Goal: Task Accomplishment & Management: Use online tool/utility

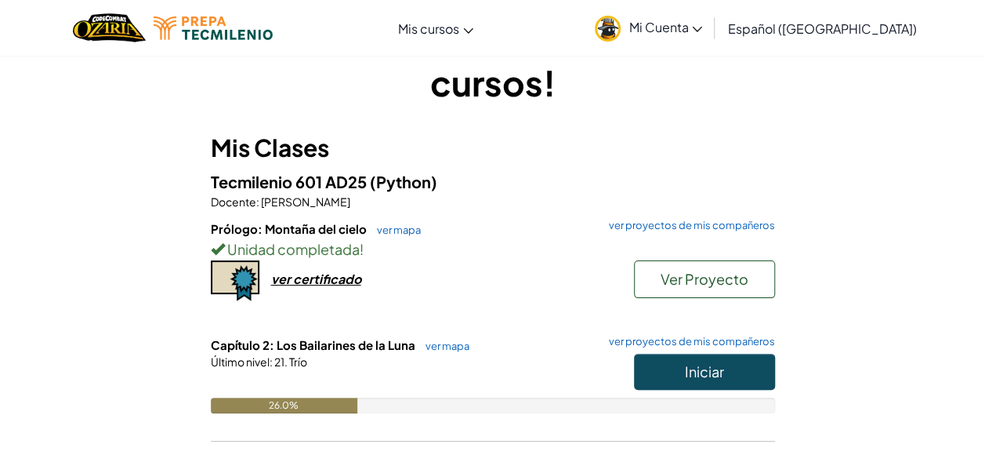
scroll to position [157, 0]
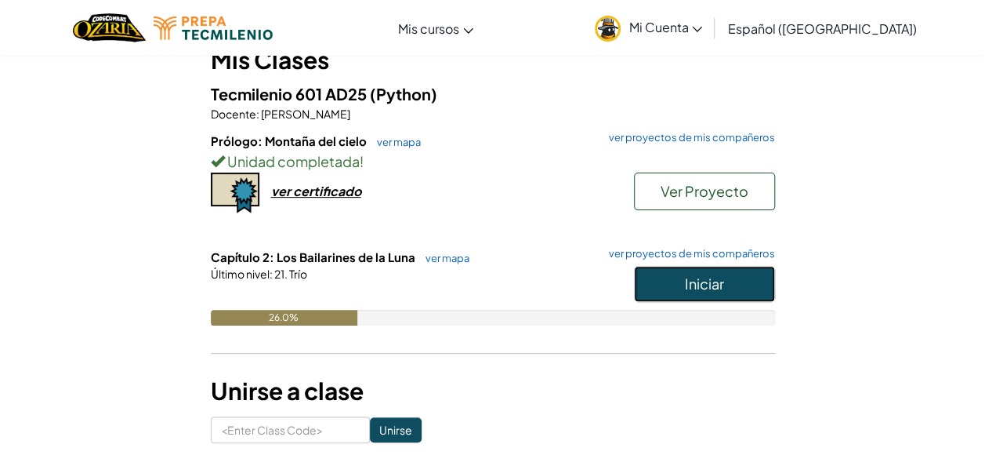
drag, startPoint x: 700, startPoint y: 290, endPoint x: 699, endPoint y: 274, distance: 15.7
click at [699, 288] on span "Iniciar" at bounding box center [704, 283] width 39 height 18
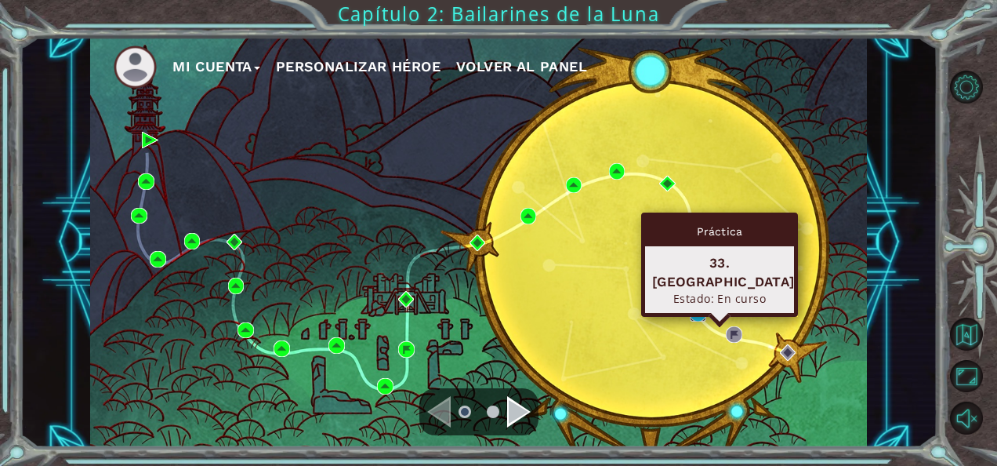
click at [690, 312] on img at bounding box center [698, 313] width 16 height 16
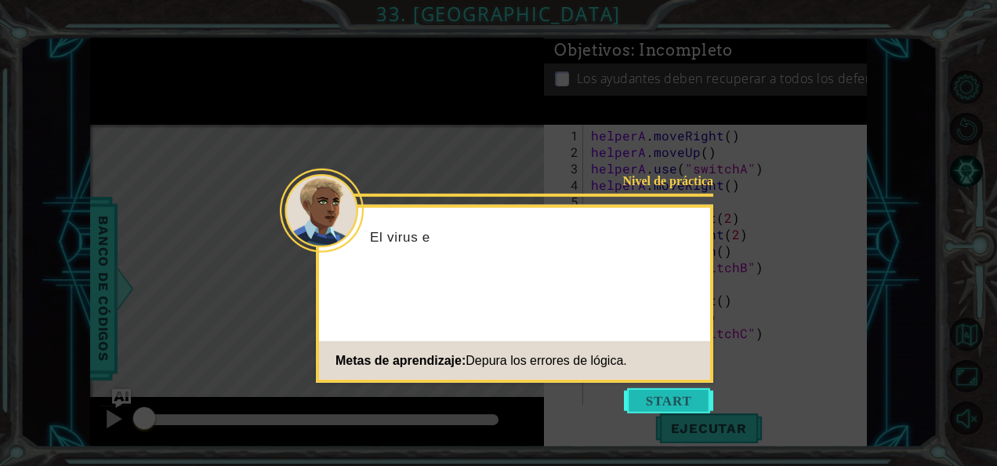
click at [705, 408] on button "Start" at bounding box center [668, 400] width 89 height 25
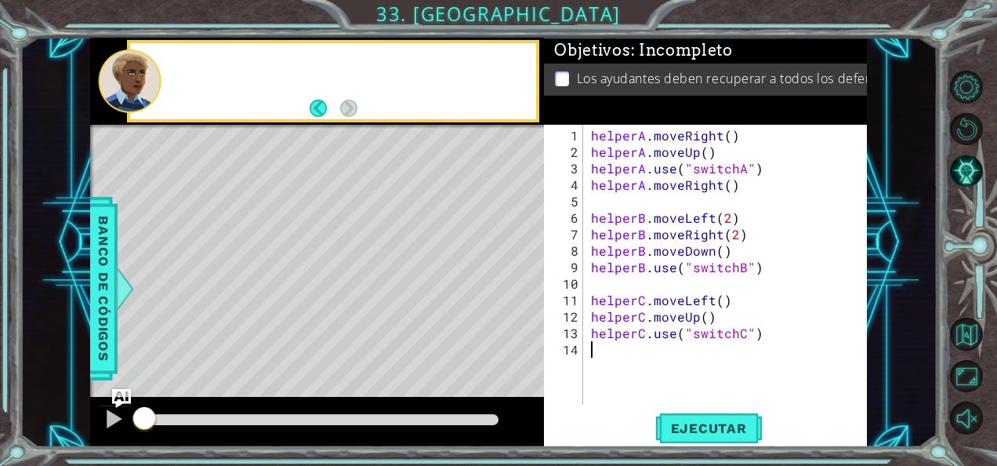
drag, startPoint x: 705, startPoint y: 408, endPoint x: 699, endPoint y: 397, distance: 11.6
click at [702, 407] on div "1 2 3 4 5 6 7 8 9 10 11 12 13 14 helperA . moveRight ( ) helperA . moveUp ( ) h…" at bounding box center [705, 286] width 323 height 322
click at [699, 397] on div "helperA . moveRight ( ) helperA . moveUp ( ) helperA . use ( "switchA" ) helper…" at bounding box center [730, 283] width 284 height 313
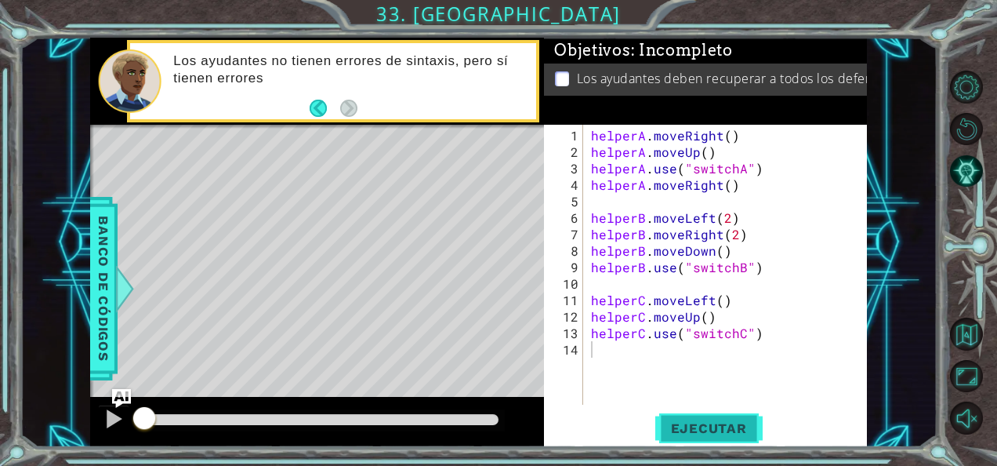
click at [734, 428] on span "Ejecutar" at bounding box center [708, 428] width 107 height 16
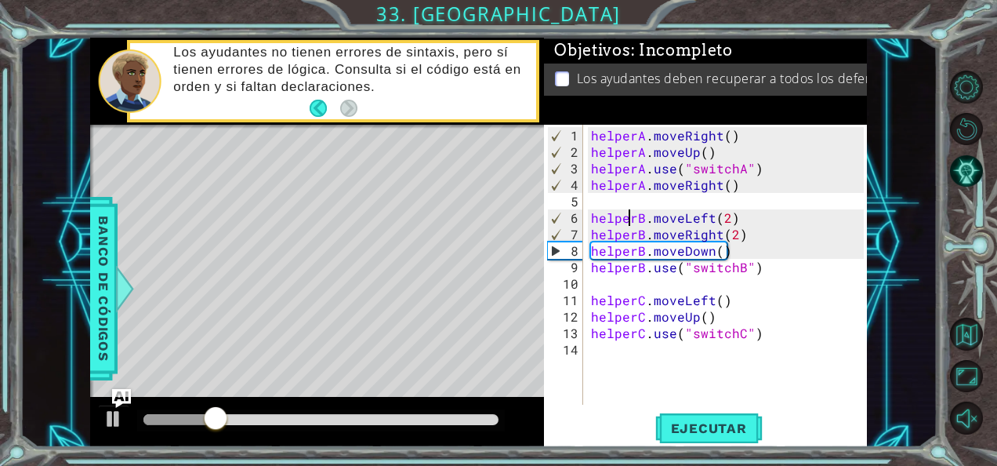
click at [630, 216] on div "helperA . moveRight ( ) helperA . moveUp ( ) helperA . use ( "switchA" ) helper…" at bounding box center [730, 283] width 284 height 313
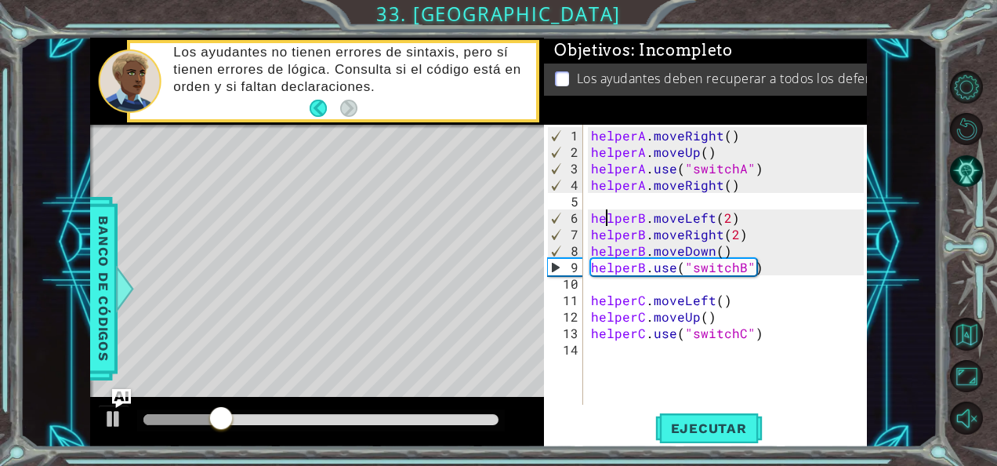
drag, startPoint x: 605, startPoint y: 209, endPoint x: 568, endPoint y: 262, distance: 64.6
click at [604, 209] on div "helperA . moveRight ( ) helperA . moveUp ( ) helperA . use ( "switchA" ) helper…" at bounding box center [730, 283] width 284 height 313
drag, startPoint x: 236, startPoint y: 423, endPoint x: 201, endPoint y: 423, distance: 34.5
click at [201, 423] on div at bounding box center [201, 419] width 28 height 28
drag, startPoint x: 226, startPoint y: 383, endPoint x: 163, endPoint y: 389, distance: 63.0
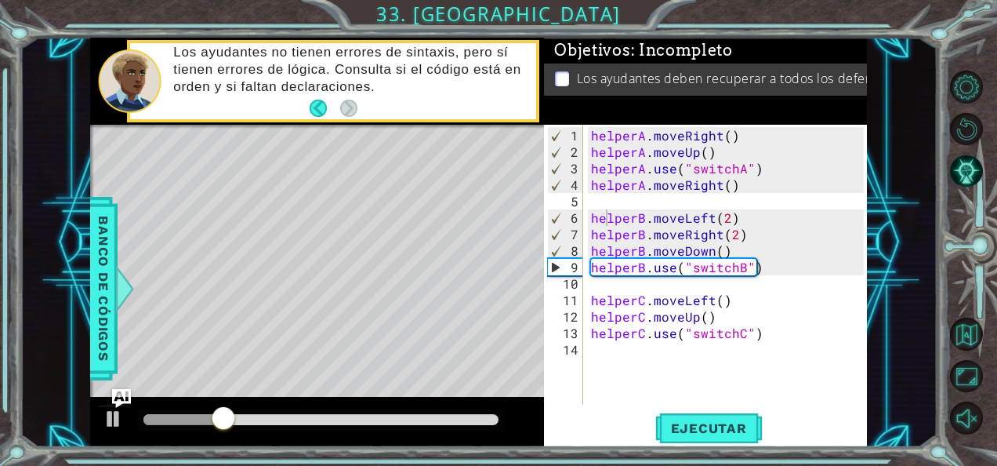
click at [163, 389] on div "Level Map" at bounding box center [452, 356] width 724 height 462
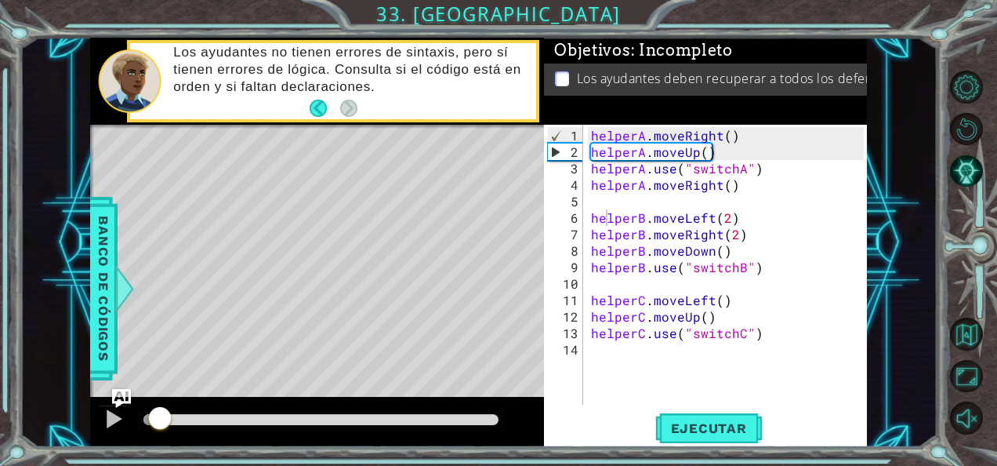
drag, startPoint x: 216, startPoint y: 419, endPoint x: 157, endPoint y: 383, distance: 69.2
click at [157, 383] on div "methods helper moveUp() moveDown() moveLeft() moveRight() use(thing) Banco de c…" at bounding box center [478, 243] width 777 height 410
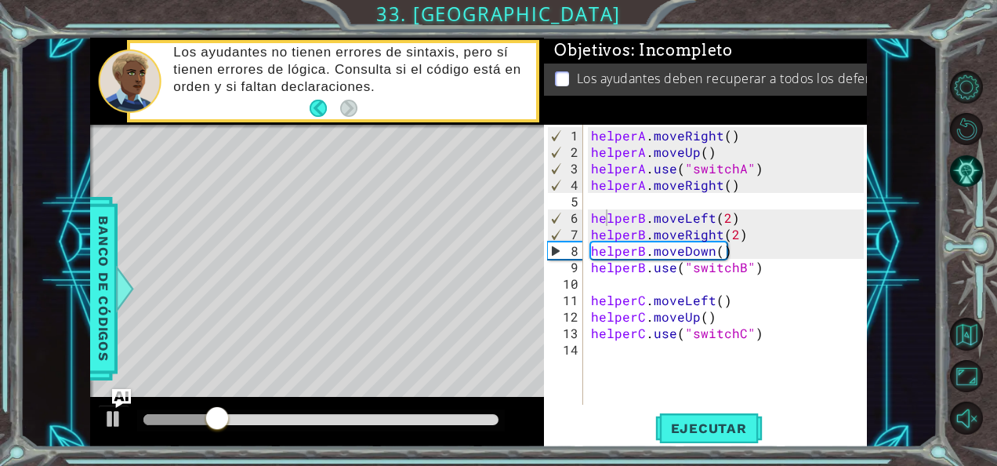
type textarea "helperB.moveRight(2)"
drag, startPoint x: 746, startPoint y: 235, endPoint x: 600, endPoint y: 238, distance: 146.6
click at [599, 238] on div "helperA . moveRight ( ) helperA . moveUp ( ) helperA . use ( "switchA" ) helper…" at bounding box center [730, 283] width 284 height 313
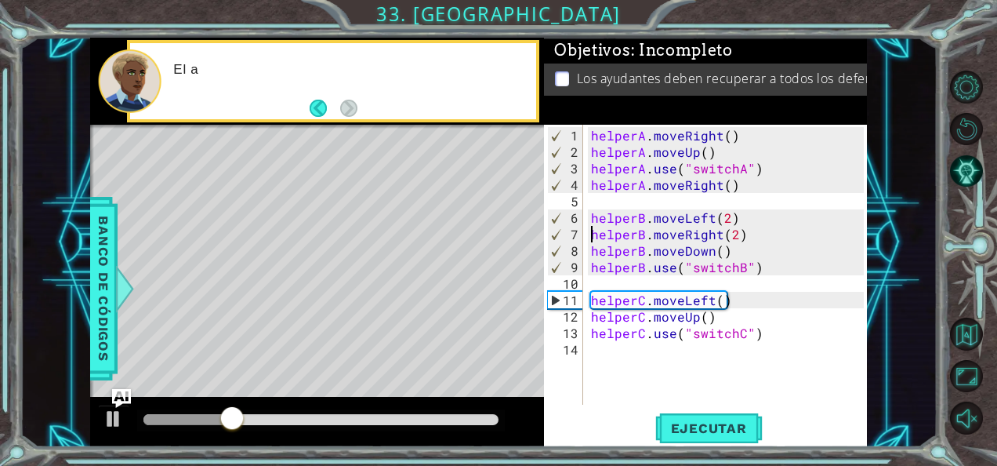
click at [593, 234] on div "helperA . moveRight ( ) helperA . moveUp ( ) helperA . use ( "switchA" ) helper…" at bounding box center [730, 283] width 284 height 313
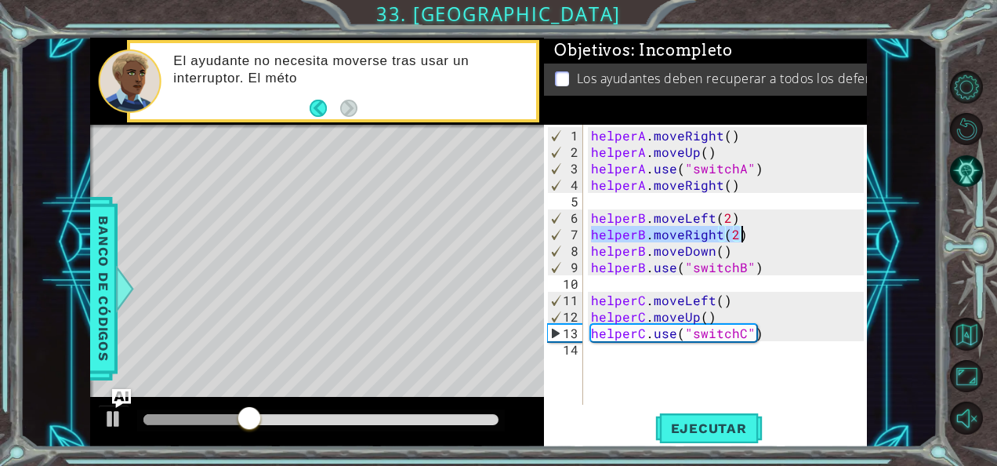
drag, startPoint x: 591, startPoint y: 232, endPoint x: 762, endPoint y: 234, distance: 170.9
click at [762, 234] on div "helperA . moveRight ( ) helperA . moveUp ( ) helperA . use ( "switchA" ) helper…" at bounding box center [730, 283] width 284 height 313
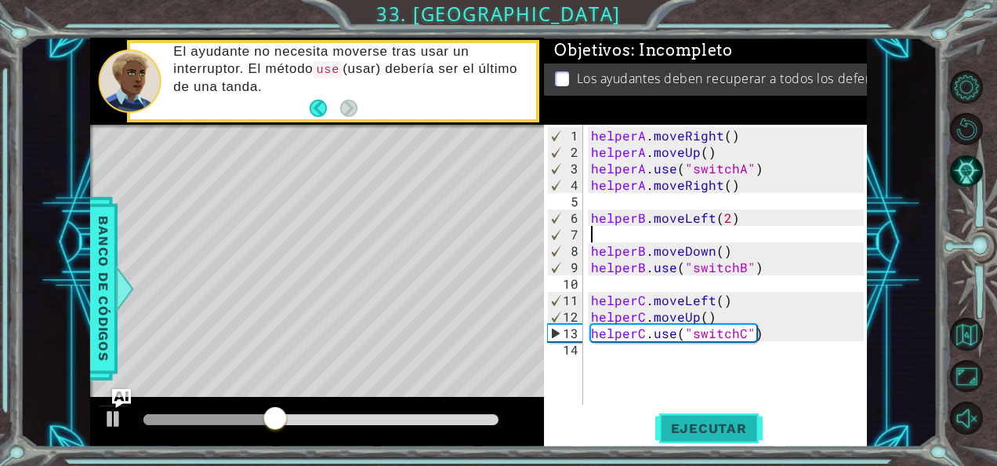
click at [716, 428] on span "Ejecutar" at bounding box center [708, 428] width 107 height 16
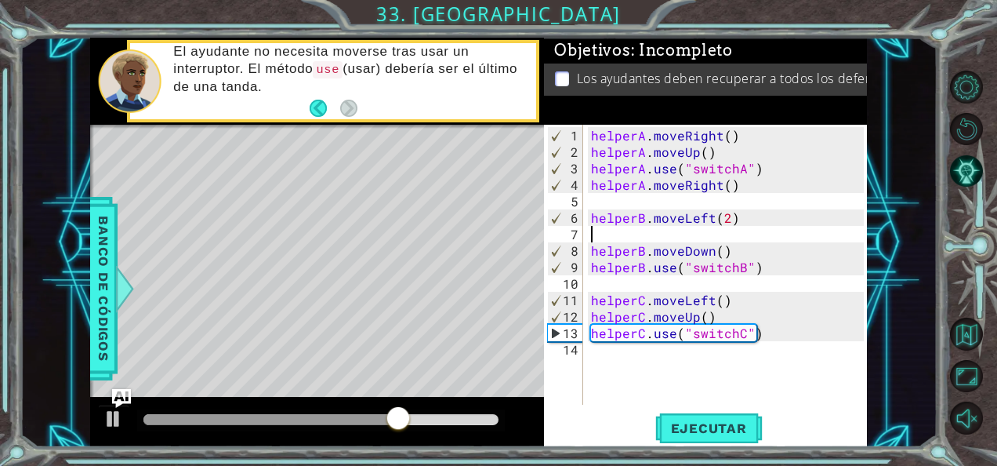
type textarea "helperB.moveLeft(2)"
type textarea "helperA.moveRight()"
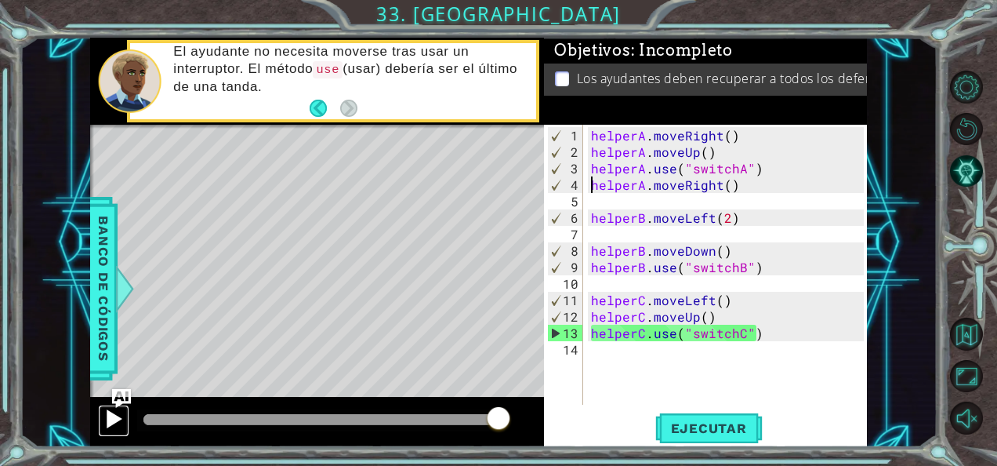
click at [105, 418] on div at bounding box center [113, 418] width 20 height 20
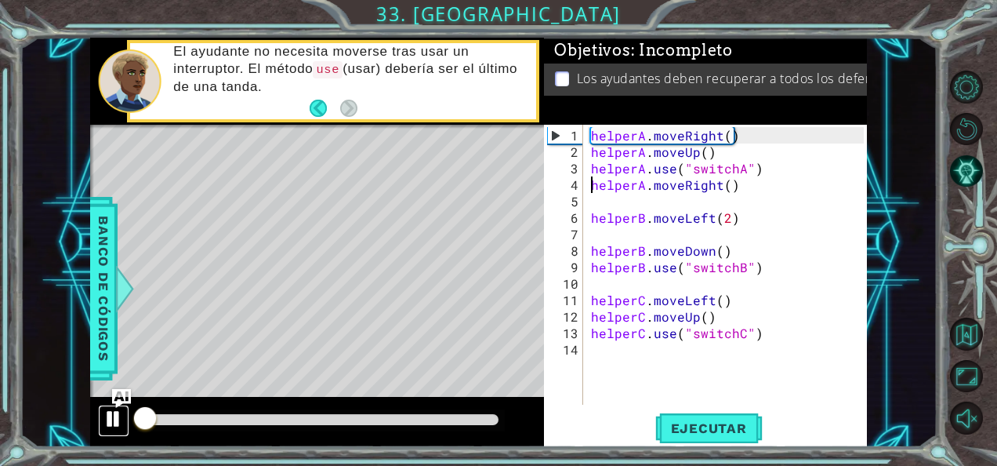
click at [107, 418] on div at bounding box center [113, 418] width 20 height 20
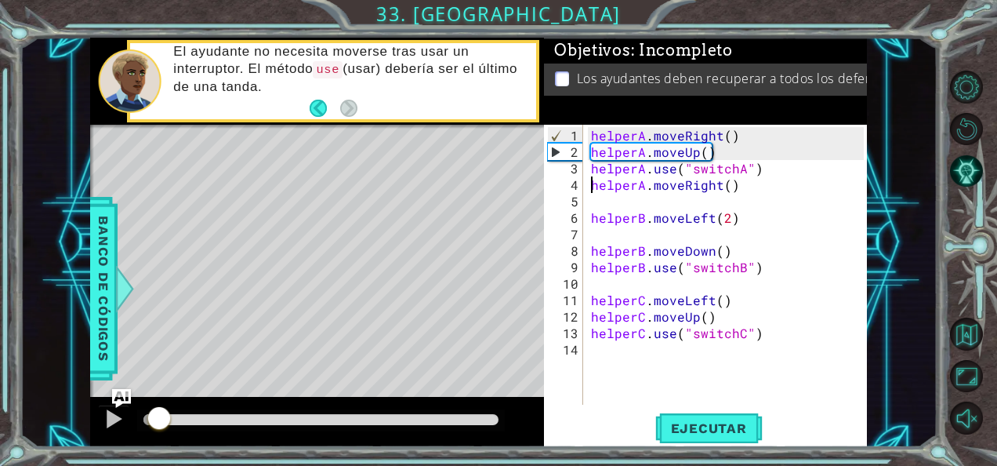
click at [159, 424] on div at bounding box center [159, 419] width 28 height 28
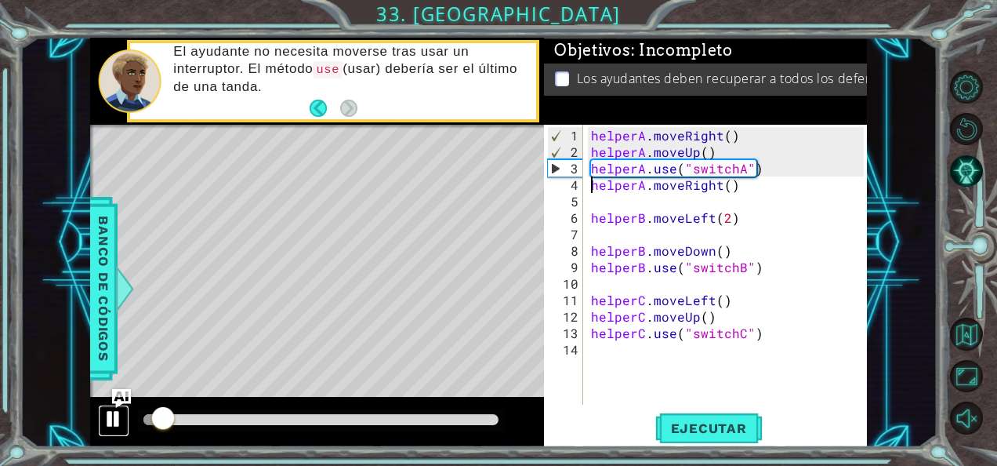
click at [109, 420] on div at bounding box center [113, 418] width 20 height 20
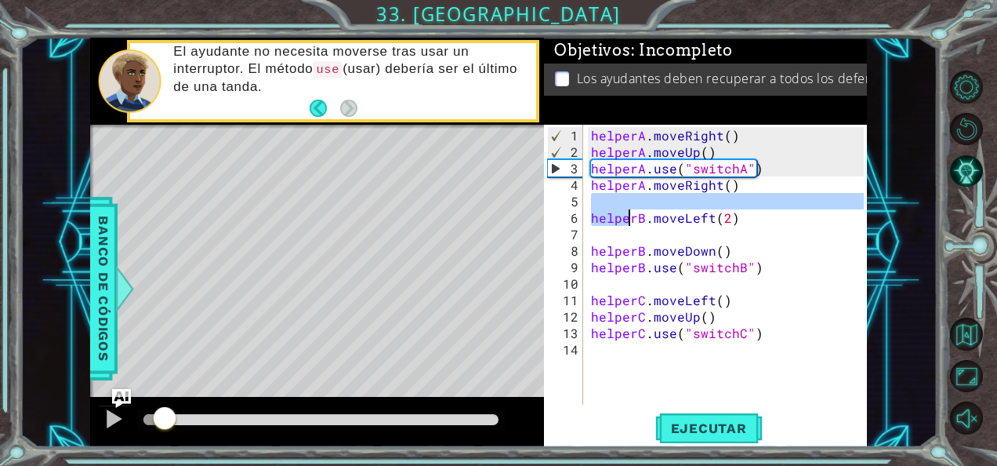
drag, startPoint x: 749, startPoint y: 194, endPoint x: 617, endPoint y: 204, distance: 132.8
click at [617, 204] on div "helperA . moveRight ( ) helperA . moveUp ( ) helperA . use ( "switchA" ) helper…" at bounding box center [730, 283] width 284 height 313
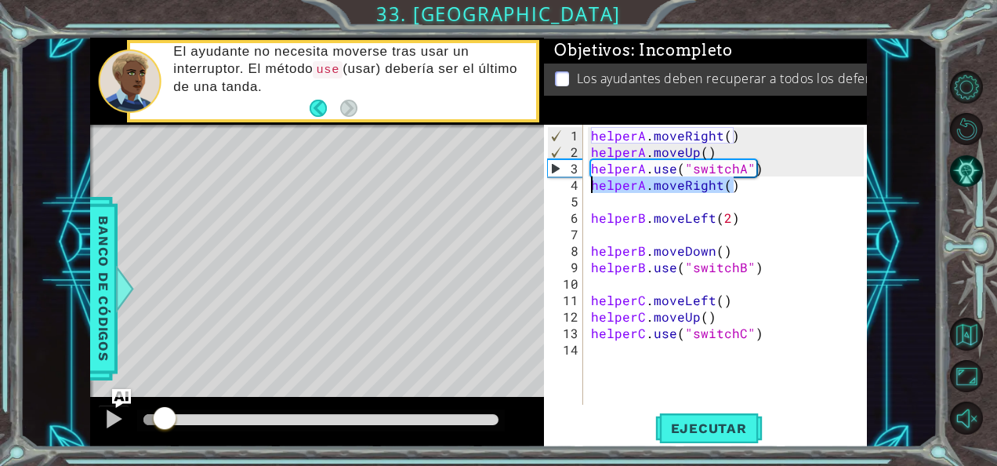
drag, startPoint x: 737, startPoint y: 178, endPoint x: 595, endPoint y: 187, distance: 142.1
click at [595, 187] on div "helperA . moveRight ( ) helperA . moveUp ( ) helperA . use ( "switchA" ) helper…" at bounding box center [730, 283] width 284 height 313
type textarea "helperA.moveRight()"
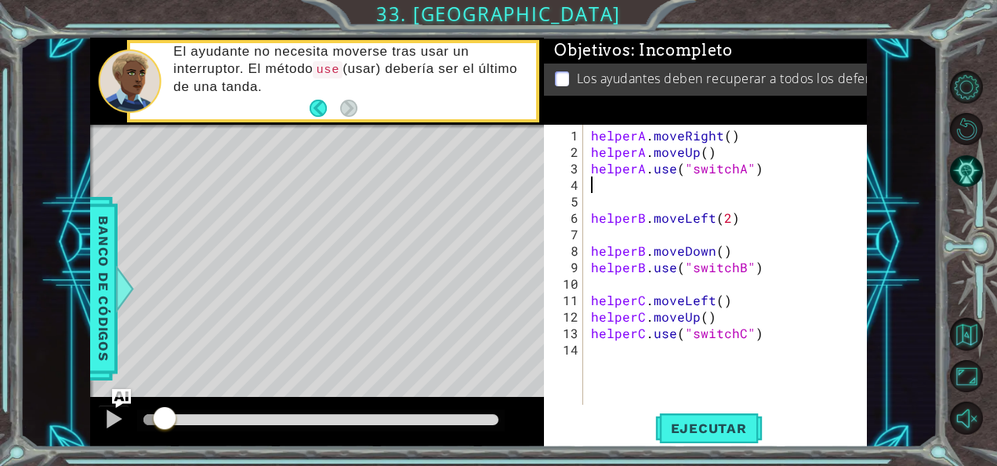
click at [716, 143] on div "helperA . moveRight ( ) helperA . moveUp ( ) helperA . use ( "switchA" ) helper…" at bounding box center [730, 283] width 284 height 313
type textarea "helperA.moveUp()"
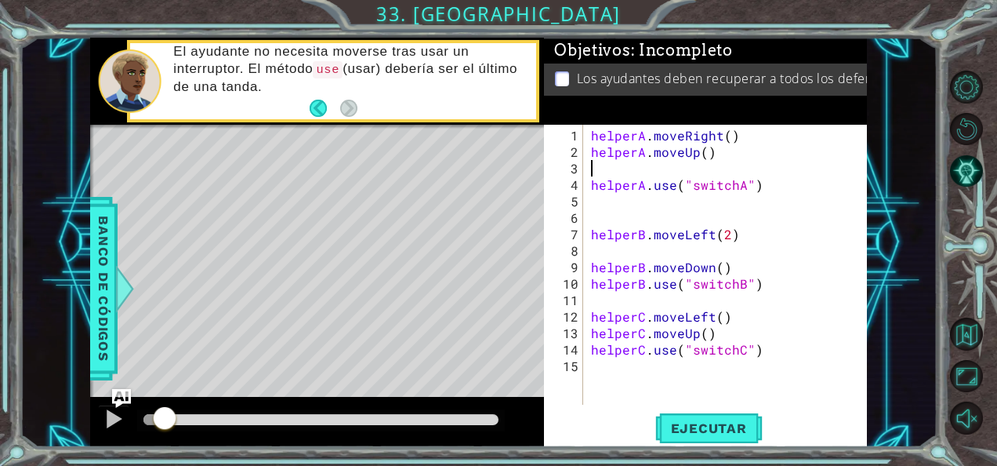
paste textarea "helperA.moveRight()"
click at [105, 428] on div at bounding box center [113, 418] width 20 height 20
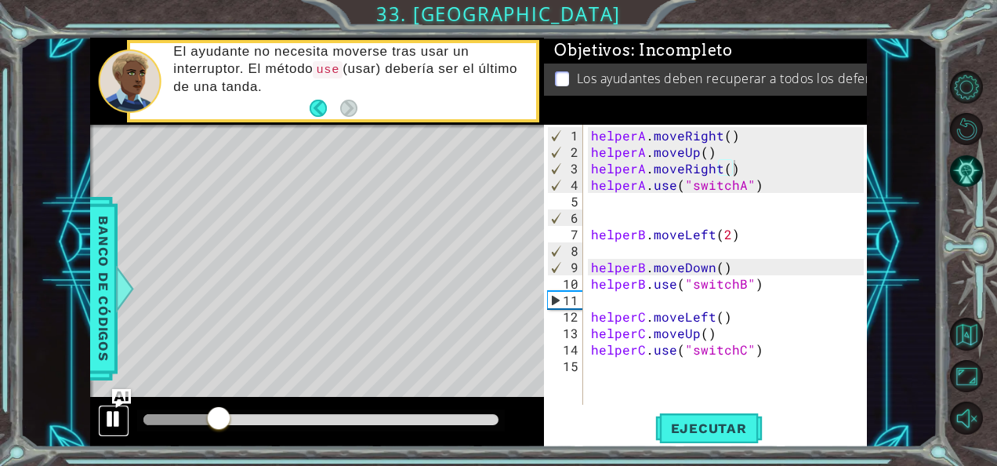
click at [122, 412] on div at bounding box center [113, 418] width 20 height 20
click at [759, 266] on div "helperA . moveRight ( ) helperA . moveUp ( ) helperA . moveRight ( ) helperA . …" at bounding box center [730, 283] width 284 height 313
type textarea "helperB.moveDown()"
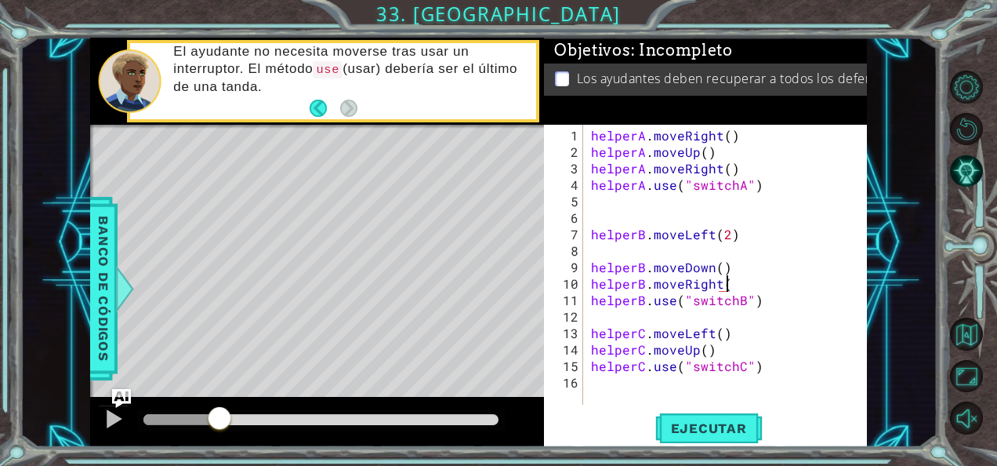
scroll to position [0, 8]
click at [107, 414] on div at bounding box center [113, 418] width 20 height 20
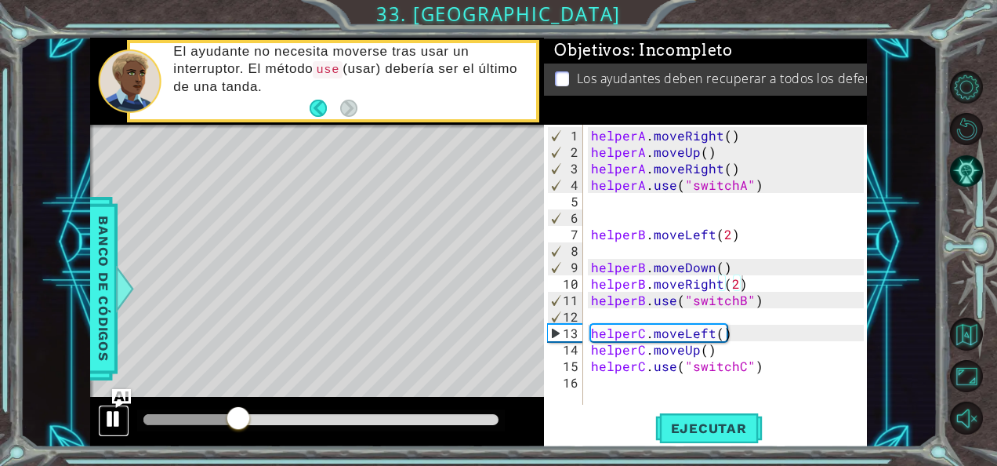
click at [107, 414] on div at bounding box center [113, 418] width 20 height 20
click at [731, 360] on div "helperA . moveRight ( ) helperA . moveUp ( ) helperA . moveRight ( ) helperA . …" at bounding box center [730, 283] width 284 height 313
click at [709, 344] on div "helperA . moveRight ( ) helperA . moveUp ( ) helperA . moveRight ( ) helperA . …" at bounding box center [730, 283] width 284 height 313
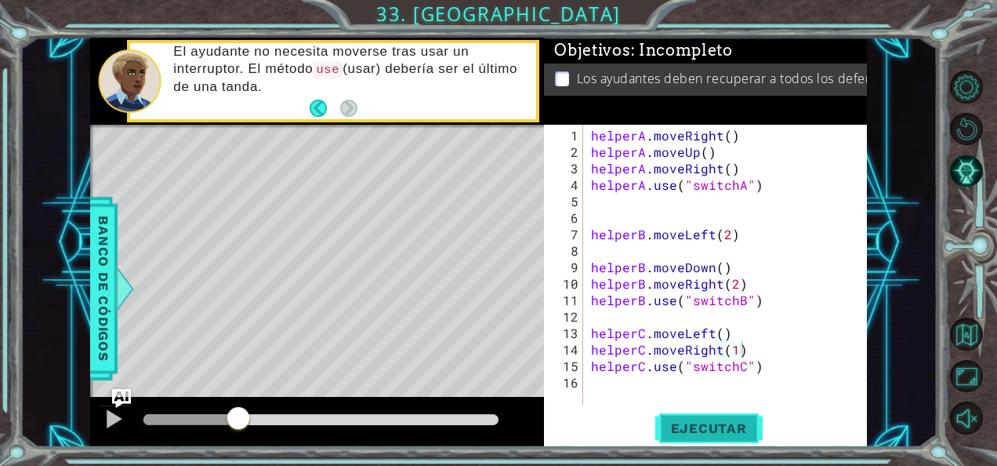
click at [732, 412] on button "Ejecutar" at bounding box center [708, 428] width 107 height 32
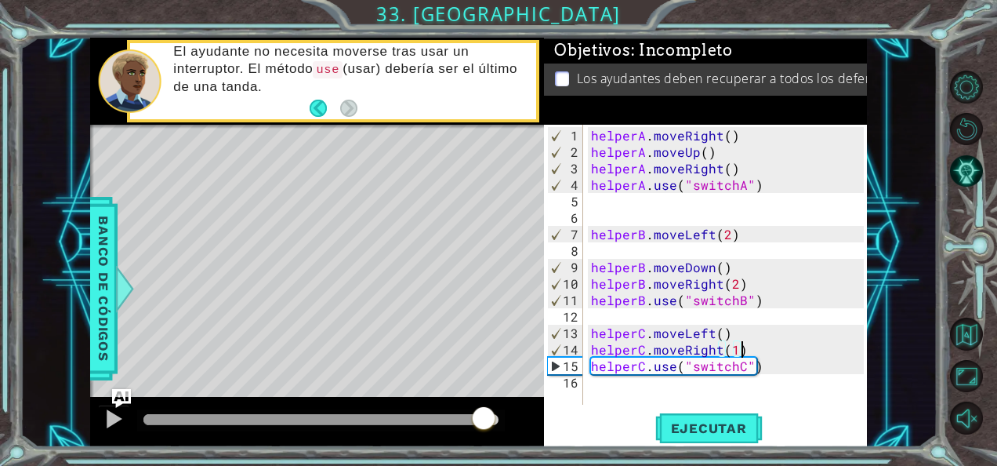
drag, startPoint x: 152, startPoint y: 427, endPoint x: 483, endPoint y: 427, distance: 330.8
click at [483, 427] on div at bounding box center [484, 419] width 28 height 28
drag, startPoint x: 483, startPoint y: 427, endPoint x: 259, endPoint y: 428, distance: 223.4
click at [273, 428] on div at bounding box center [287, 419] width 28 height 28
click at [731, 331] on div "helperA . moveRight ( ) helperA . moveUp ( ) helperA . moveRight ( ) helperA . …" at bounding box center [730, 283] width 284 height 313
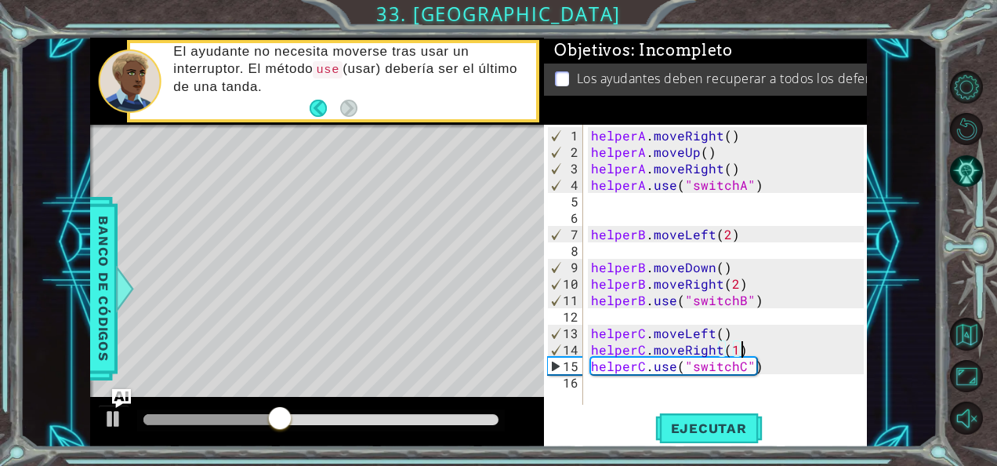
type textarea "helperC.moveLeft()"
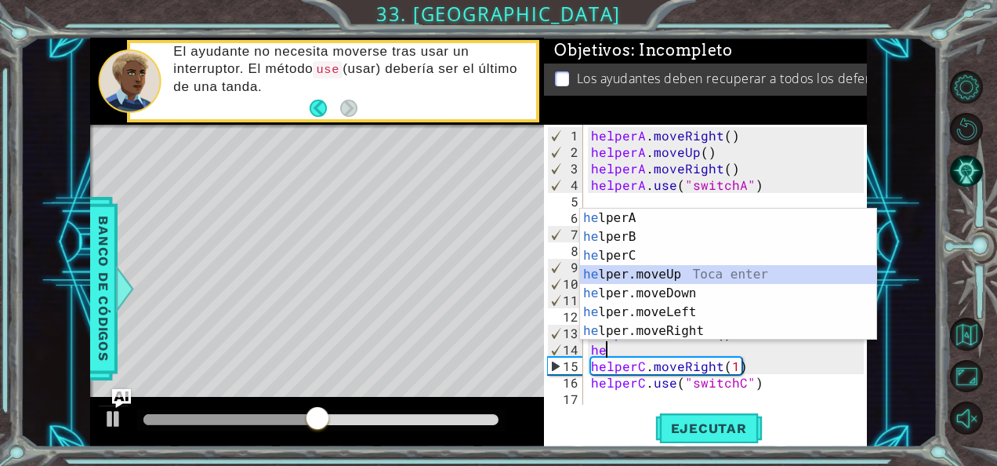
click at [654, 274] on div "he lperA Toca enter he lperB Toca enter he lperC Toca enter he lper.moveUp Toca…" at bounding box center [728, 293] width 297 height 169
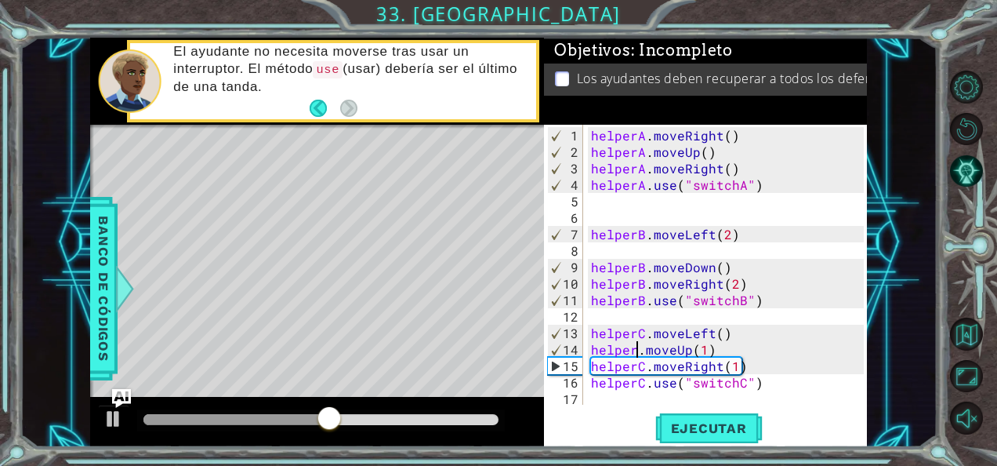
click at [640, 354] on div "helperA . moveRight ( ) helperA . moveUp ( ) helperA . moveRight ( ) helperA . …" at bounding box center [730, 283] width 284 height 313
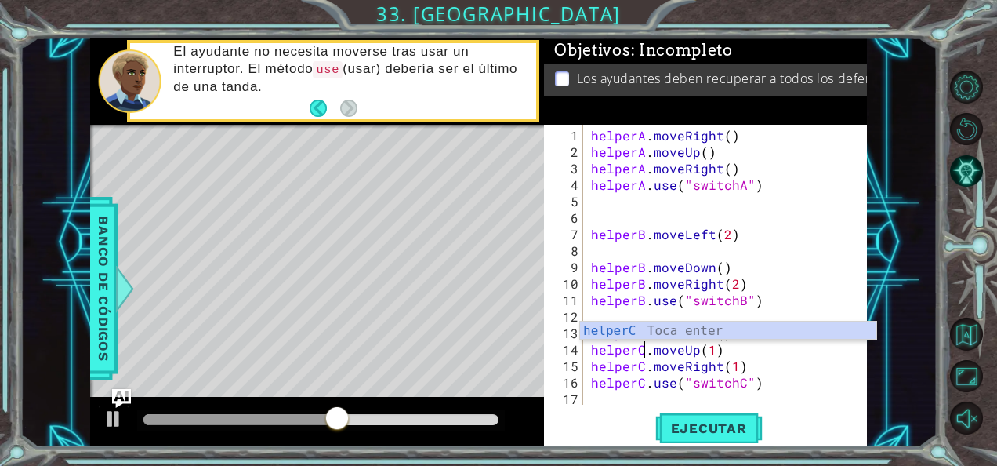
scroll to position [0, 3]
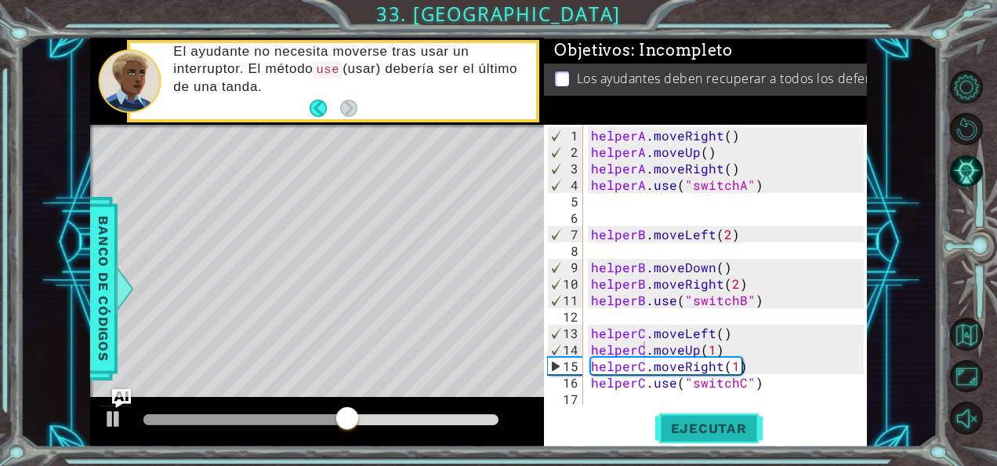
click at [668, 437] on button "Ejecutar" at bounding box center [708, 428] width 107 height 32
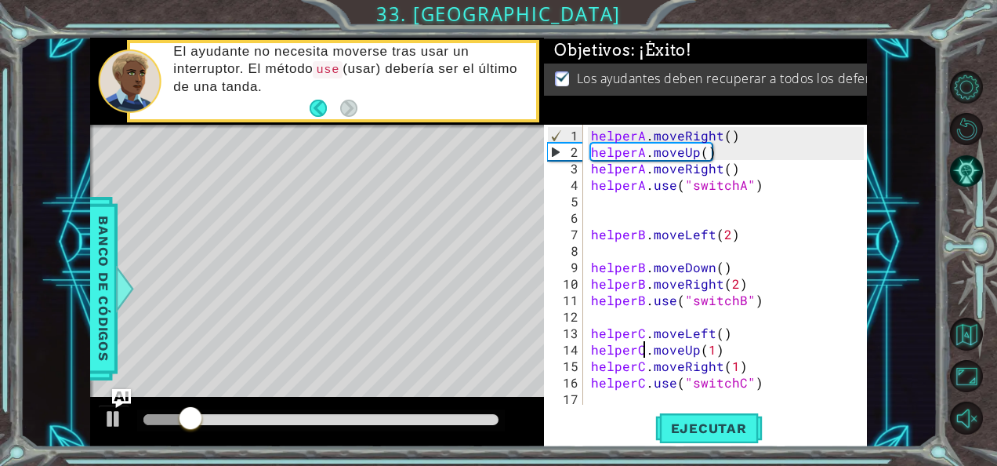
click at [397, 419] on div at bounding box center [320, 419] width 355 height 11
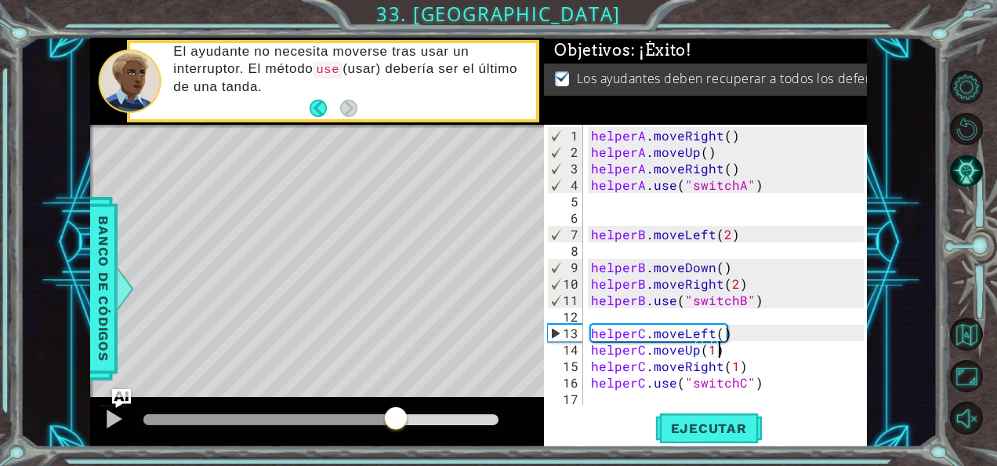
click at [757, 353] on div "helperA . moveRight ( ) helperA . moveUp ( ) helperA . moveRight ( ) helperA . …" at bounding box center [730, 283] width 284 height 313
click at [657, 433] on span "Ejecutar" at bounding box center [708, 428] width 107 height 16
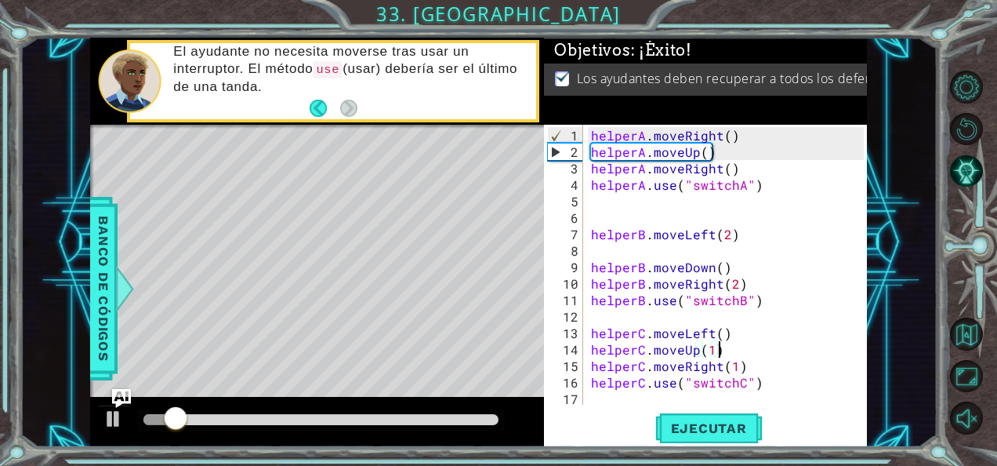
click at [767, 331] on div "helperA . moveRight ( ) helperA . moveUp ( ) helperA . moveRight ( ) helperA . …" at bounding box center [730, 283] width 284 height 313
type textarea "helperC.moveLeft()"
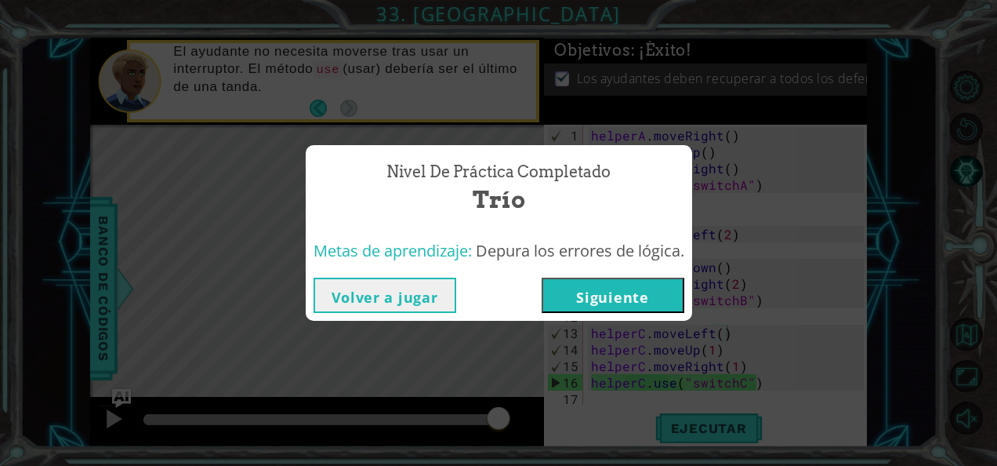
click at [672, 301] on button "Siguiente" at bounding box center [613, 294] width 143 height 35
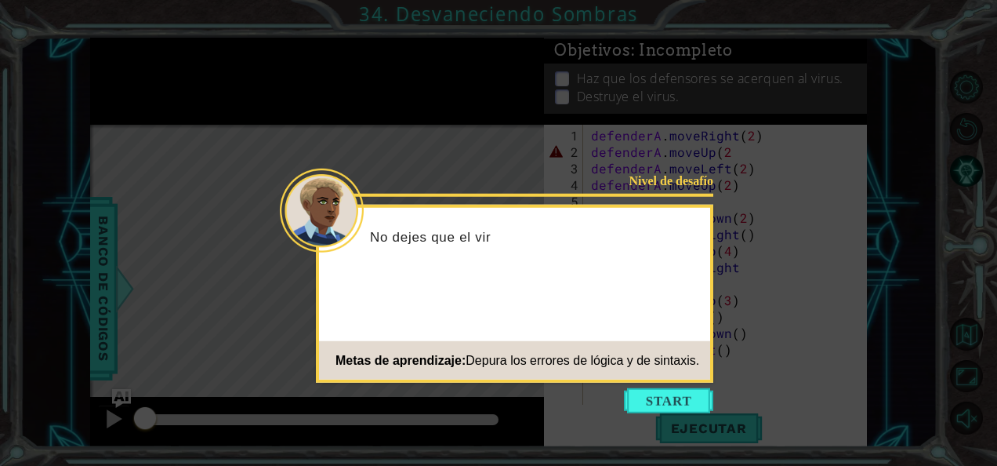
drag, startPoint x: 685, startPoint y: 199, endPoint x: 690, endPoint y: 207, distance: 9.1
click at [690, 208] on header "Nivel de desafío" at bounding box center [514, 211] width 391 height 6
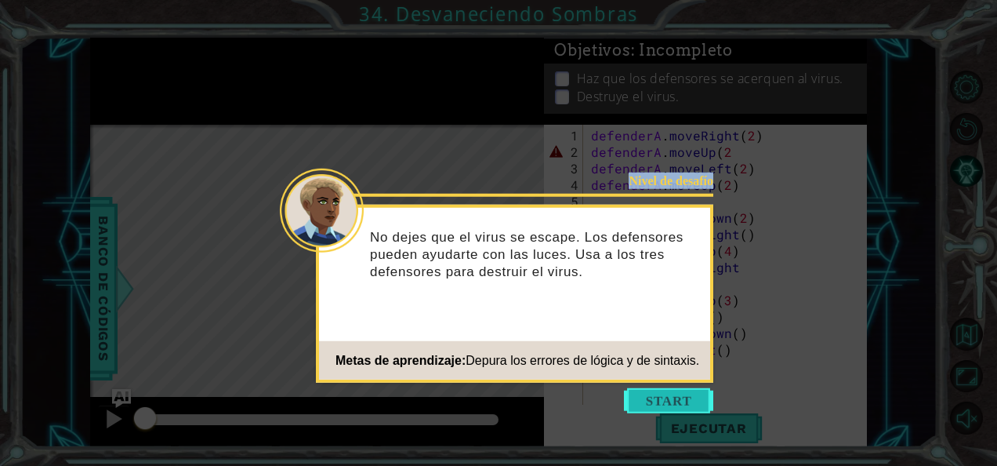
click at [674, 408] on button "Start" at bounding box center [668, 400] width 89 height 25
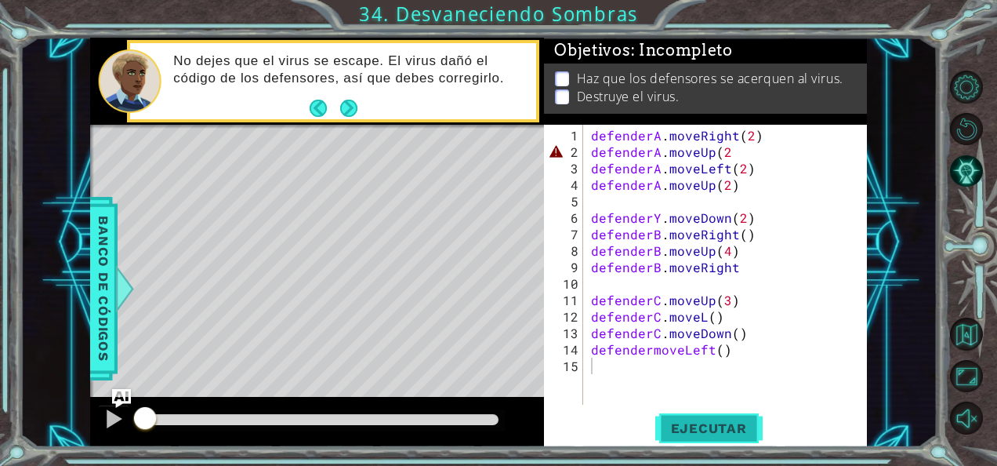
click at [698, 419] on button "Ejecutar" at bounding box center [708, 428] width 107 height 32
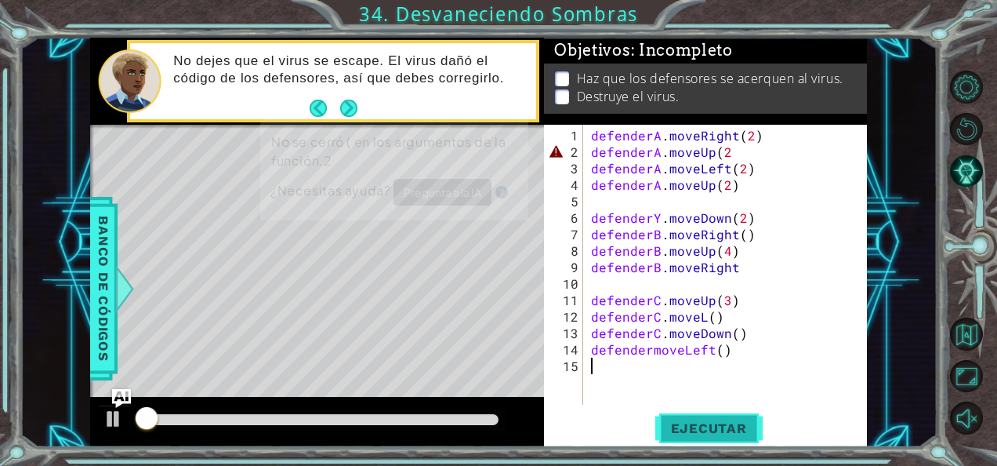
click at [695, 430] on span "Ejecutar" at bounding box center [708, 428] width 107 height 16
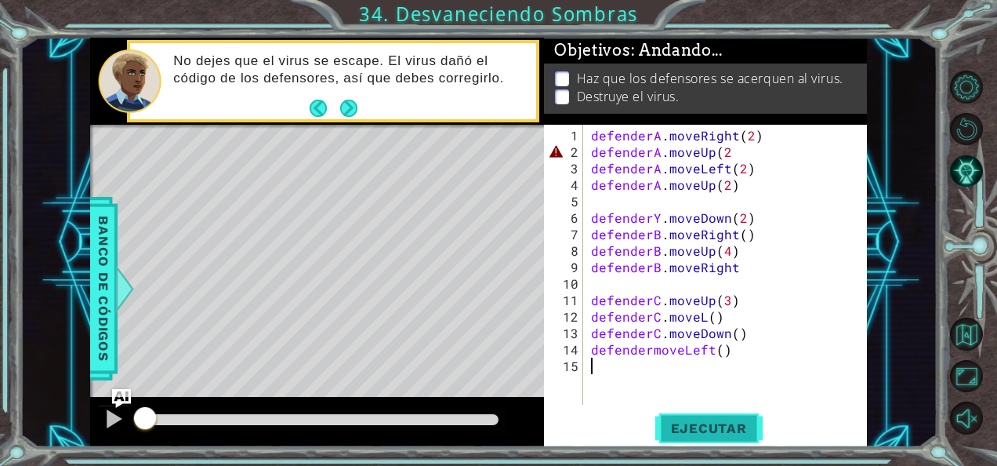
click at [695, 430] on span "Ejecutar" at bounding box center [708, 428] width 107 height 16
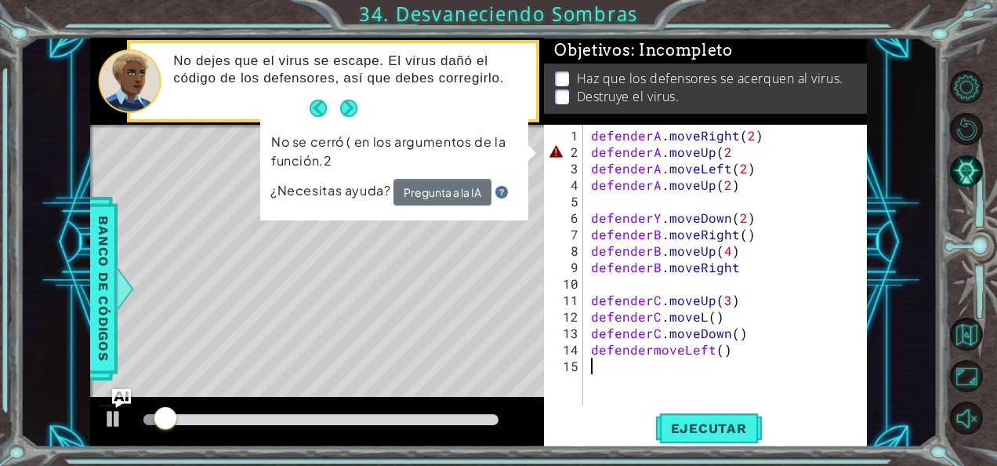
click at [738, 144] on div "defenderA . moveRight ( 2 ) defenderA . moveUp ( 2 defenderA . moveLeft ( 2 ) d…" at bounding box center [730, 283] width 284 height 313
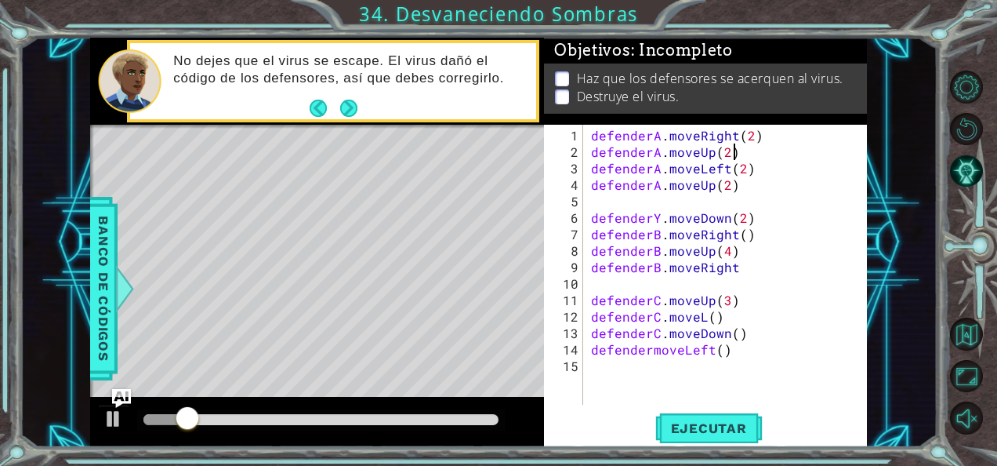
scroll to position [0, 8]
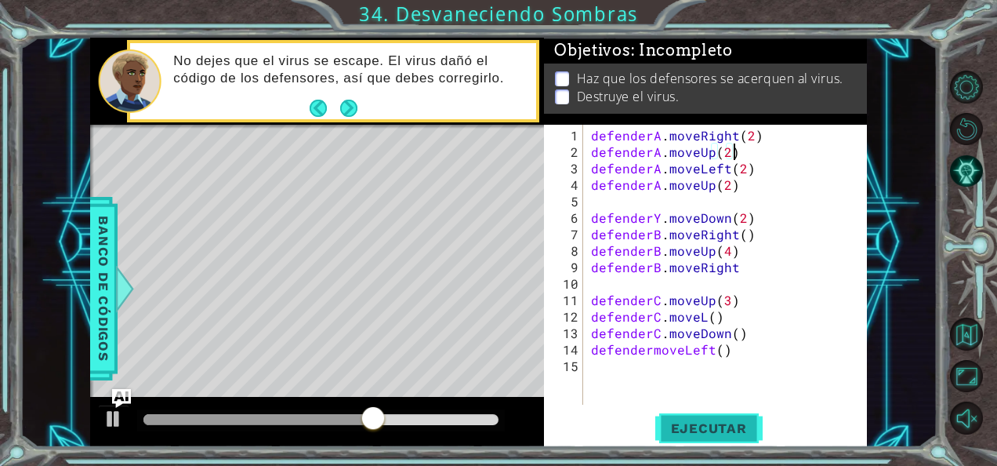
click at [729, 423] on span "Ejecutar" at bounding box center [708, 428] width 107 height 16
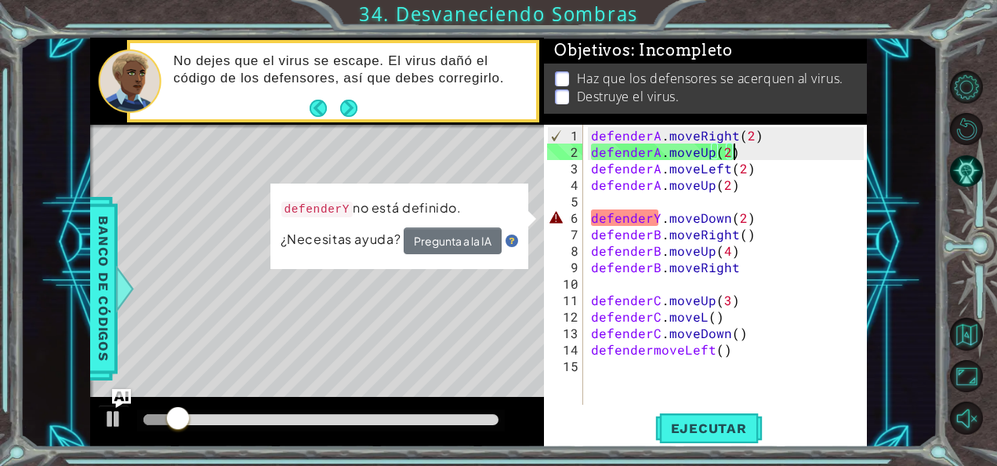
click at [663, 223] on div "defenderA . moveRight ( 2 ) defenderA . moveUp ( 2 ) defenderA . moveLeft ( 2 )…" at bounding box center [730, 283] width 284 height 313
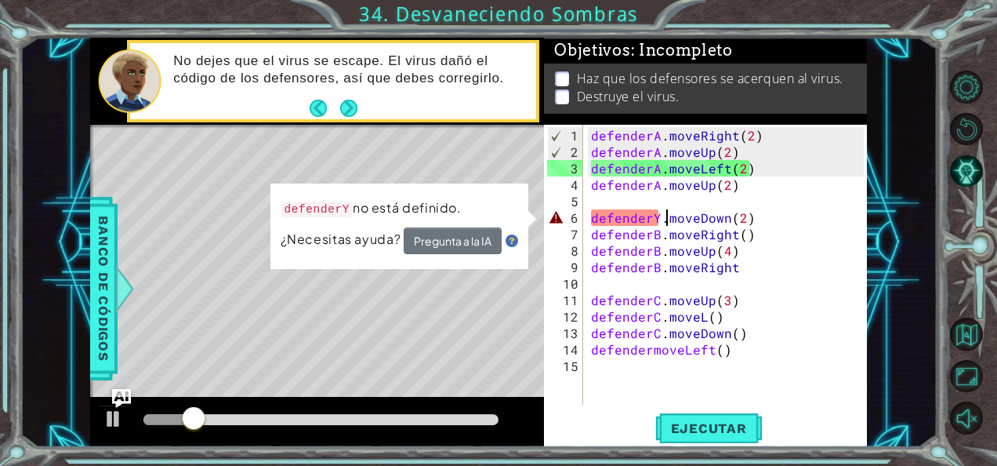
click at [655, 218] on div "defenderA . moveRight ( 2 ) defenderA . moveUp ( 2 ) defenderA . moveLeft ( 2 )…" at bounding box center [730, 283] width 284 height 313
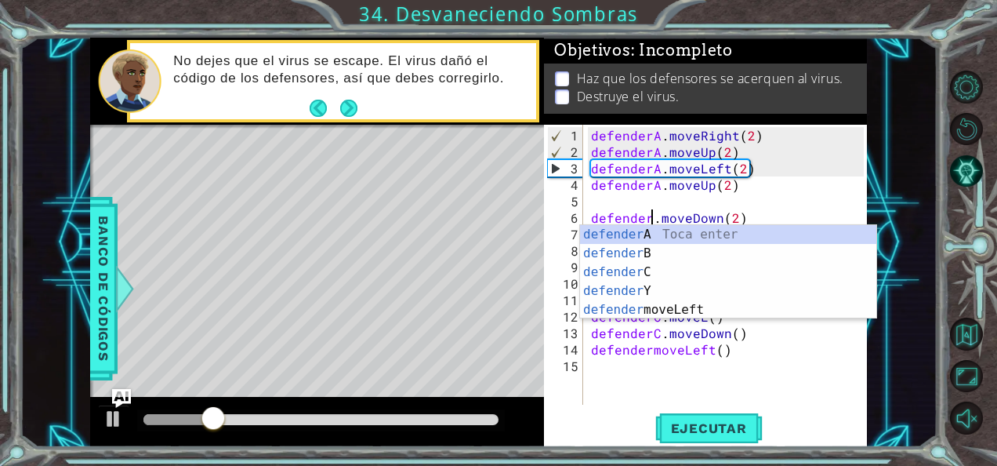
scroll to position [0, 4]
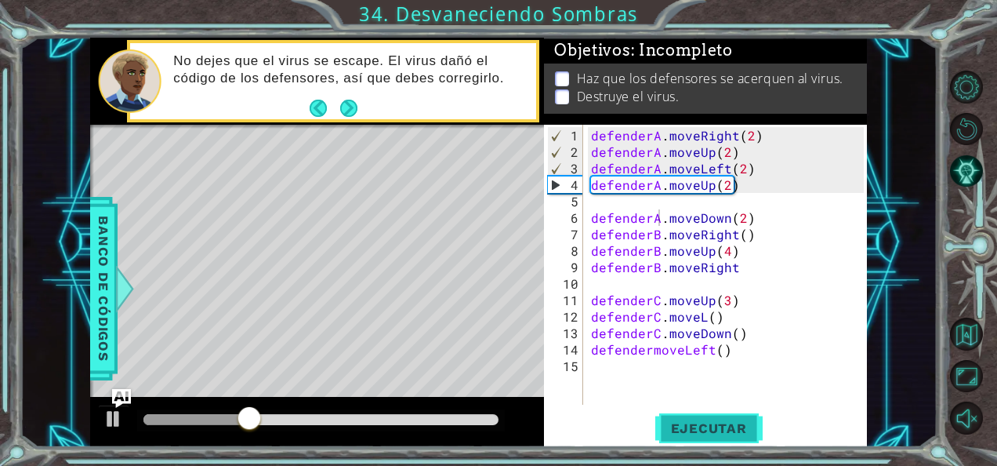
click at [734, 417] on button "Ejecutar" at bounding box center [708, 428] width 107 height 32
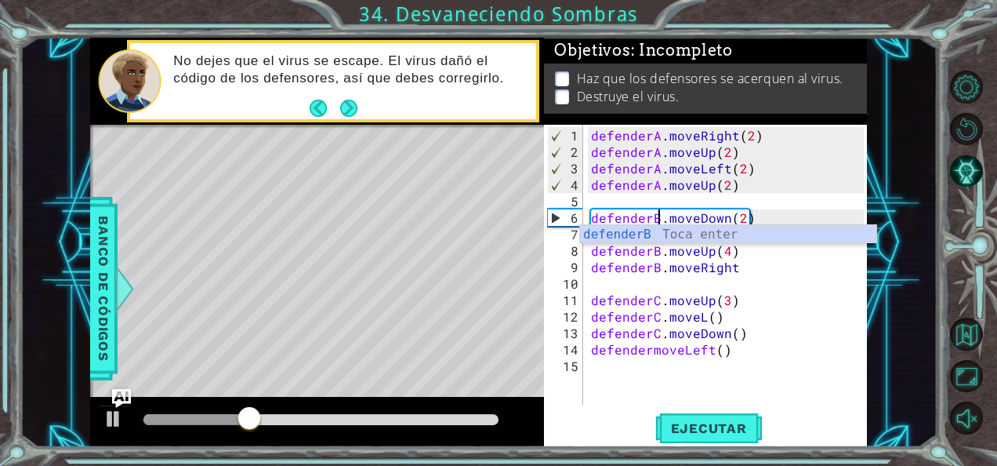
click at [707, 459] on div "1 ההההההההההההההההההההההההההההההההההההההההההההההההההההההההההההההההההההההההההההה…" at bounding box center [498, 233] width 997 height 466
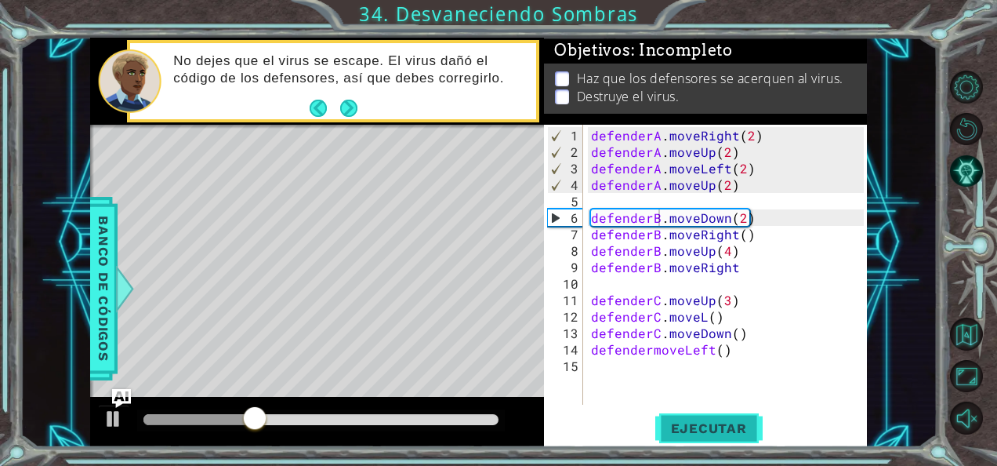
click at [700, 440] on button "Ejecutar" at bounding box center [708, 428] width 107 height 32
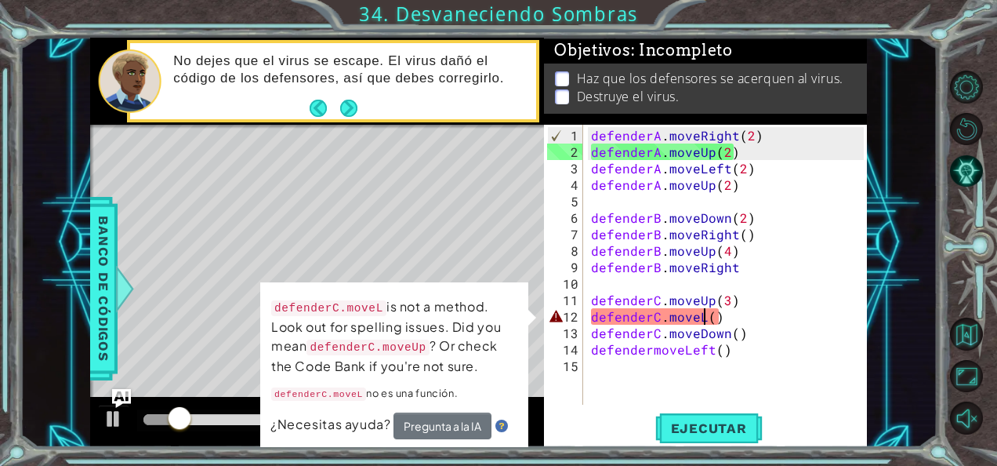
click at [702, 321] on div "defenderA . moveRight ( 2 ) defenderA . moveUp ( 2 ) defenderA . moveLeft ( 2 )…" at bounding box center [730, 283] width 284 height 313
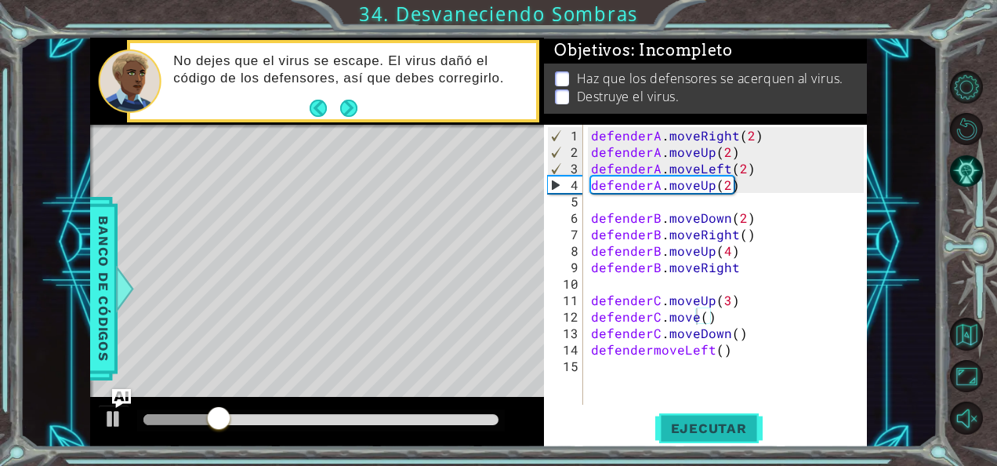
click at [734, 441] on button "Ejecutar" at bounding box center [708, 428] width 107 height 32
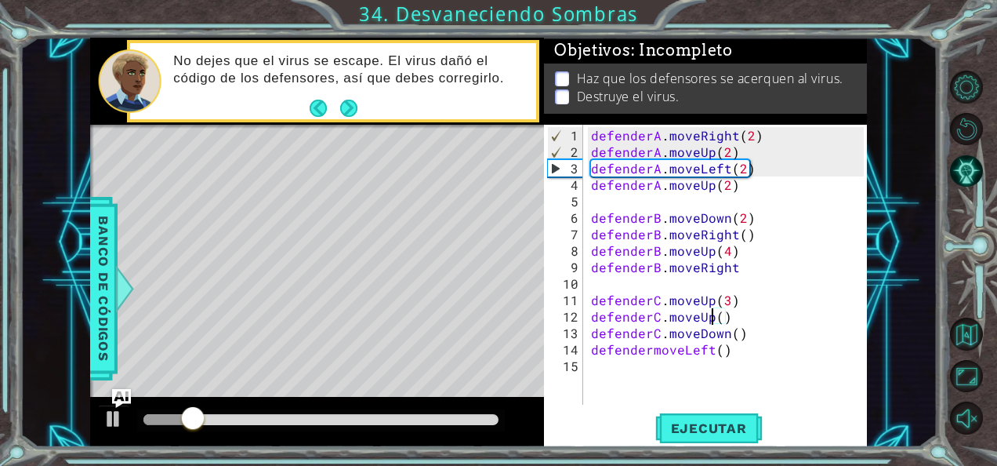
scroll to position [0, 7]
click at [731, 420] on span "Ejecutar" at bounding box center [708, 428] width 107 height 16
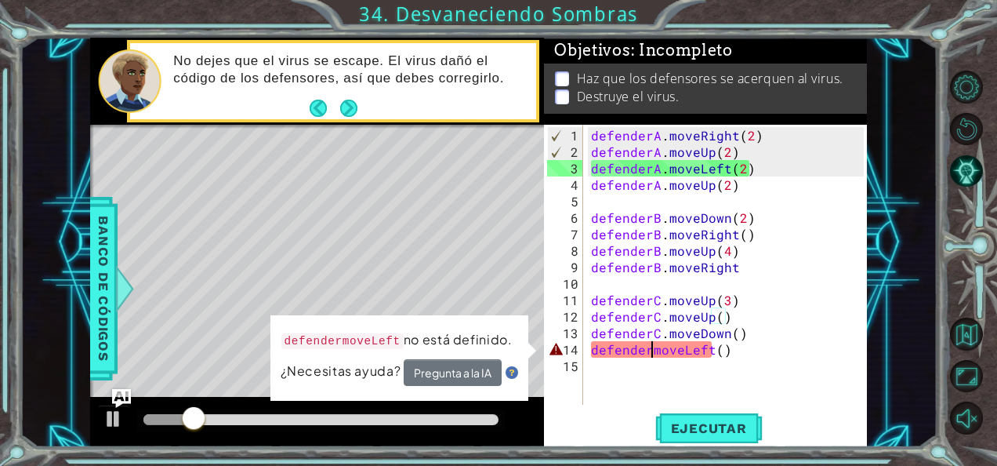
click at [651, 346] on div "defenderA . moveRight ( 2 ) defenderA . moveUp ( 2 ) defenderA . moveLeft ( 2 )…" at bounding box center [730, 283] width 284 height 313
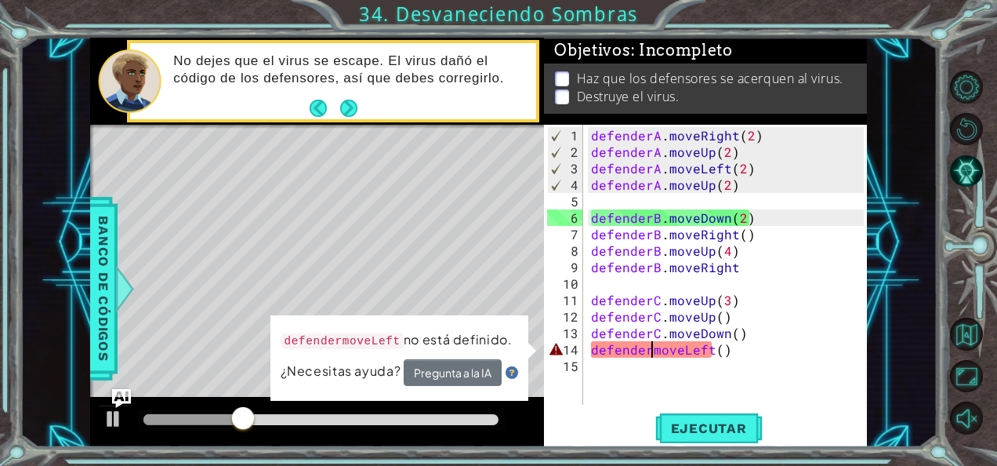
type textarea "defender moveLeft()"
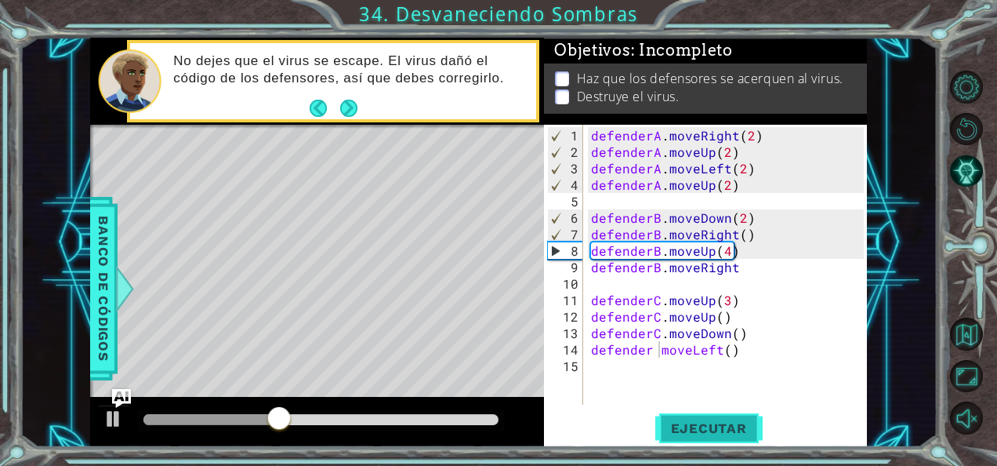
click at [701, 415] on button "Ejecutar" at bounding box center [708, 428] width 107 height 32
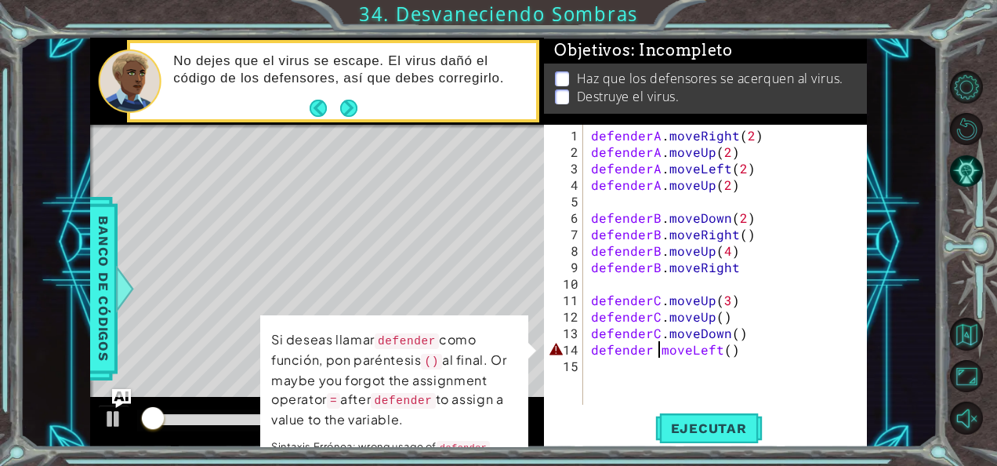
click at [617, 367] on div "defenderA . moveRight ( 2 ) defenderA . moveUp ( 2 ) defenderA . moveLeft ( 2 )…" at bounding box center [730, 283] width 284 height 313
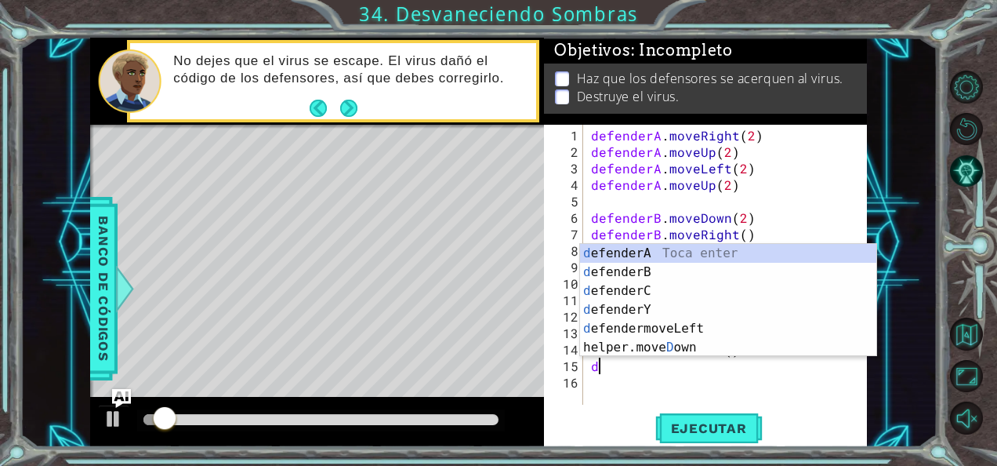
type textarea "de"
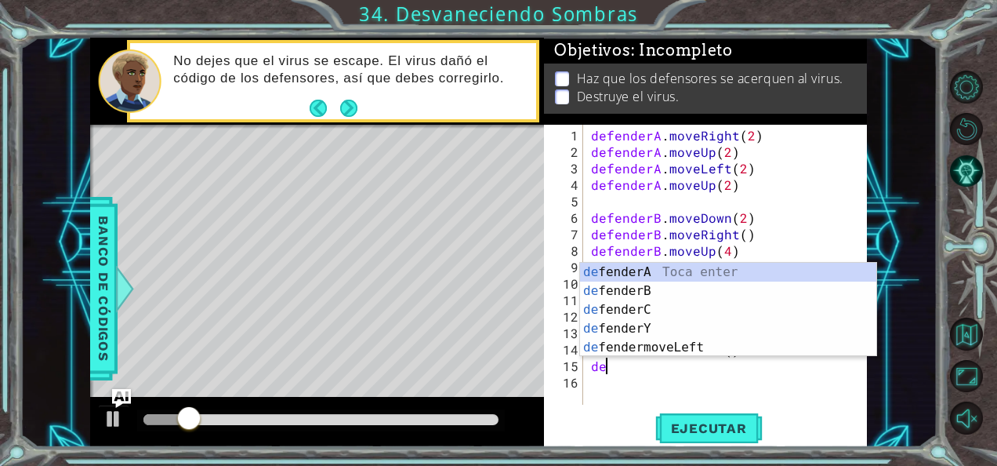
click at [676, 383] on div "defenderA . moveRight ( 2 ) defenderA . moveUp ( 2 ) defenderA . moveLeft ( 2 )…" at bounding box center [730, 283] width 284 height 313
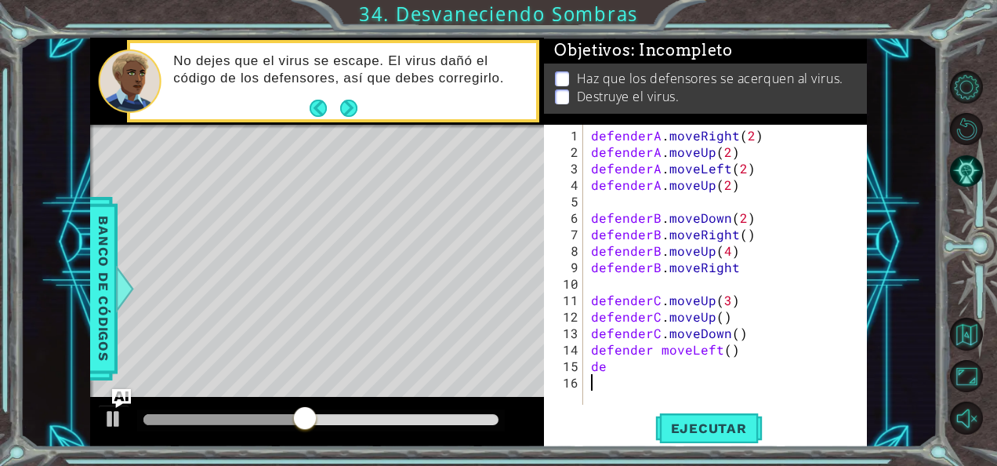
click at [643, 376] on div "defenderA . moveRight ( 2 ) defenderA . moveUp ( 2 ) defenderA . moveLeft ( 2 )…" at bounding box center [730, 283] width 284 height 313
type textarea "d"
click at [660, 348] on div "defenderA . moveRight ( 2 ) defenderA . moveUp ( 2 ) defenderA . moveLeft ( 2 )…" at bounding box center [730, 283] width 284 height 313
type textarea "defendermoveLeft()"
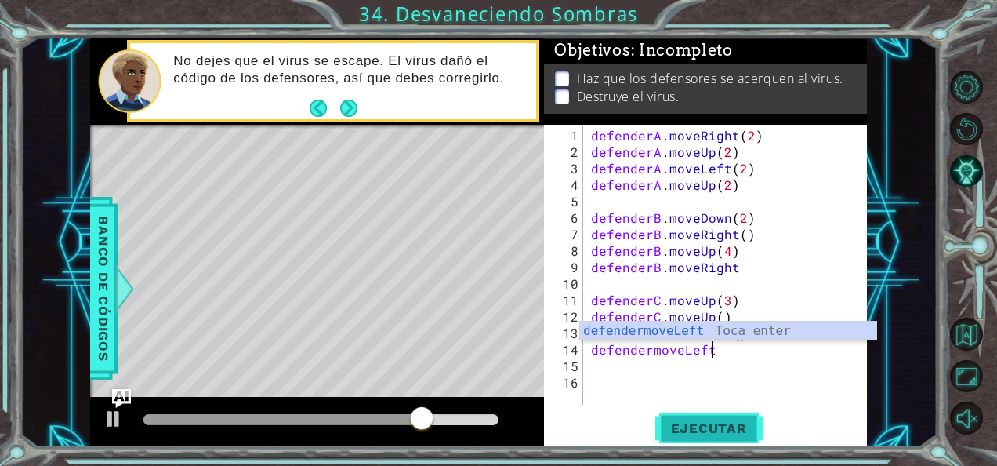
click at [706, 428] on span "Ejecutar" at bounding box center [708, 428] width 107 height 16
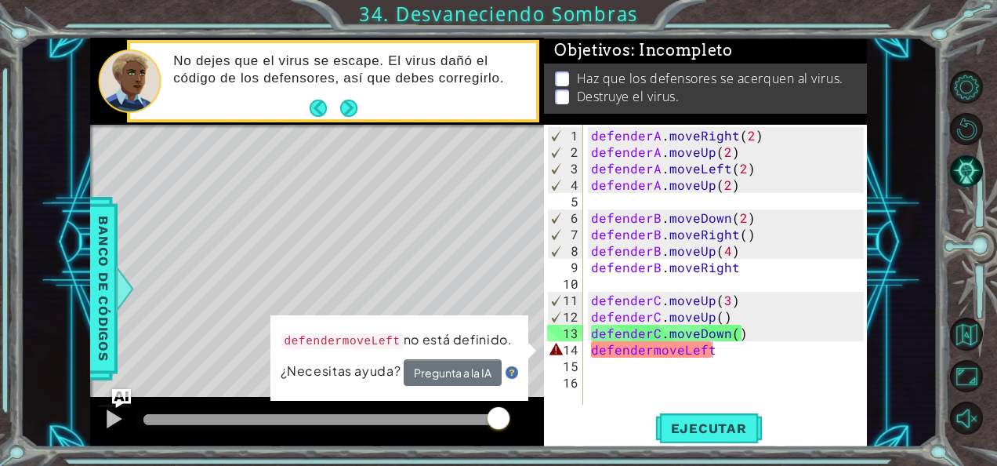
click at [55, 208] on div "1 ההההההההההההההההההההההההההההההההההההההההההההההההההההההההההההההההההההההההההההה…" at bounding box center [478, 243] width 917 height 410
drag, startPoint x: -3, startPoint y: 216, endPoint x: 386, endPoint y: 94, distance: 408.1
click at [386, 94] on div "No dejes que el virus se escape. El virus dañó el código de los defensores, así…" at bounding box center [349, 81] width 374 height 73
click at [351, 111] on button "Next" at bounding box center [348, 108] width 29 height 29
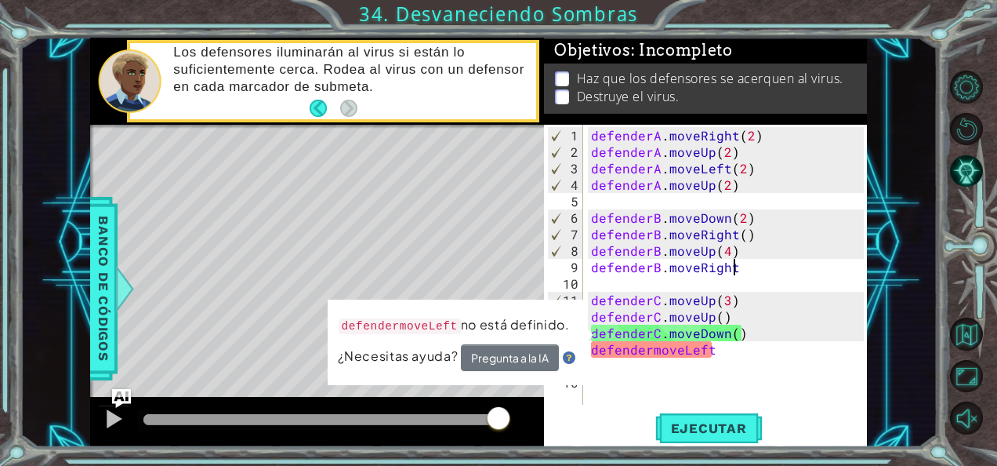
click at [796, 273] on div "defenderA . moveRight ( 2 ) defenderA . moveUp ( 2 ) defenderA . moveLeft ( 2 )…" at bounding box center [730, 283] width 284 height 313
click at [770, 329] on div "defenderA . moveRight ( 2 ) defenderA . moveUp ( 2 ) defenderA . moveLeft ( 2 )…" at bounding box center [730, 283] width 284 height 313
drag, startPoint x: 957, startPoint y: 407, endPoint x: 589, endPoint y: 307, distance: 381.6
click at [593, 307] on div "defenderA . moveRight ( 2 ) defenderA . moveUp ( 2 ) defenderA . moveLeft ( 2 )…" at bounding box center [730, 283] width 284 height 313
drag, startPoint x: 626, startPoint y: 350, endPoint x: 619, endPoint y: 342, distance: 10.7
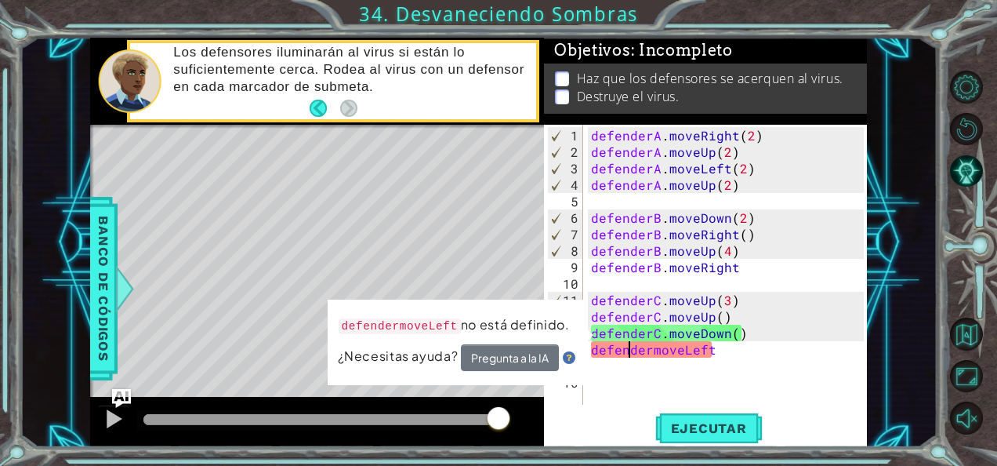
click at [622, 350] on div "defenderA . moveRight ( 2 ) defenderA . moveUp ( 2 ) defenderA . moveLeft ( 2 )…" at bounding box center [730, 283] width 284 height 313
click at [672, 355] on div "defenderA . moveRight ( 2 ) defenderA . moveUp ( 2 ) defenderA . moveLeft ( 2 )…" at bounding box center [730, 283] width 284 height 313
click at [726, 347] on div "defenderA . moveRight ( 2 ) defenderA . moveUp ( 2 ) defenderA . moveLeft ( 2 )…" at bounding box center [726, 265] width 276 height 280
type textarea "defendermoveLeft"
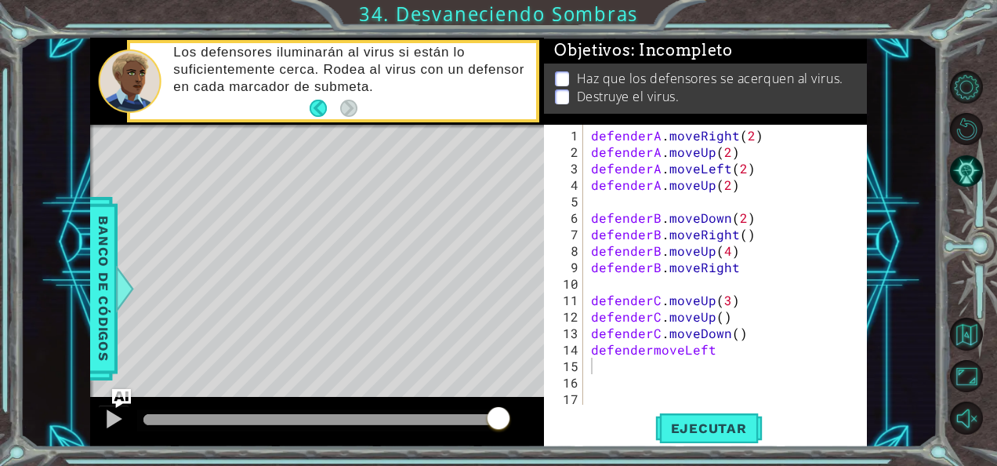
click at [765, 415] on div "Ejecutar" at bounding box center [708, 428] width 323 height 32
drag, startPoint x: 807, startPoint y: 394, endPoint x: 795, endPoint y: 386, distance: 14.4
click at [795, 386] on div "defenderA . moveRight ( 2 ) defenderA . moveUp ( 2 ) defenderA . moveLeft ( 2 )…" at bounding box center [730, 283] width 284 height 313
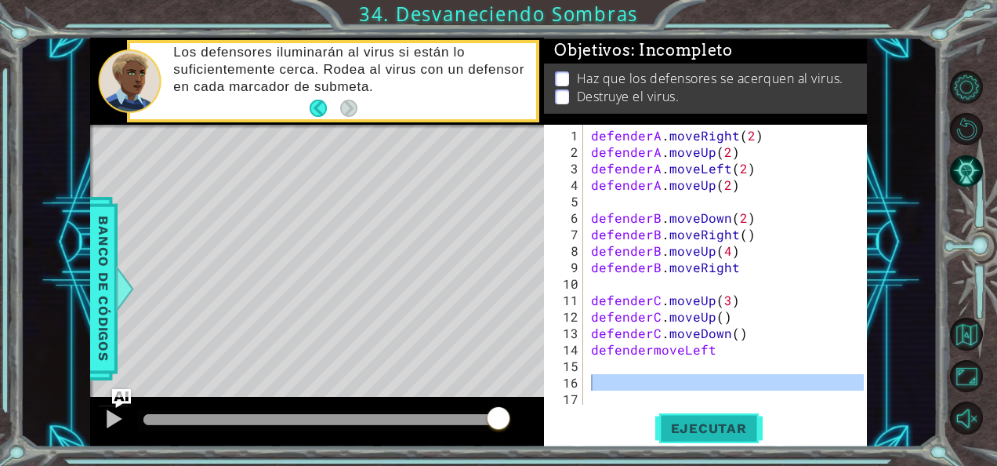
click at [739, 416] on button "Ejecutar" at bounding box center [708, 428] width 107 height 32
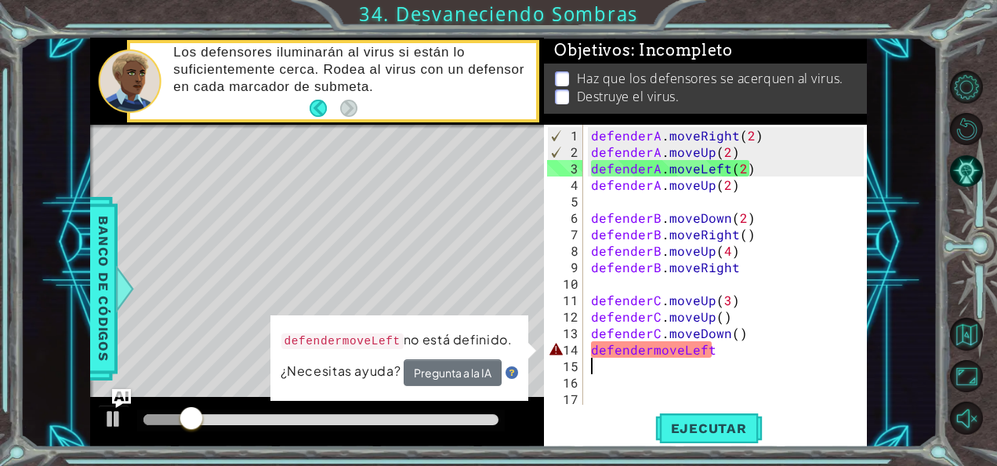
drag, startPoint x: 687, startPoint y: 356, endPoint x: 659, endPoint y: 351, distance: 27.8
click at [665, 355] on div "defenderA . moveRight ( 2 ) defenderA . moveUp ( 2 ) defenderA . moveLeft ( 2 )…" at bounding box center [730, 283] width 284 height 313
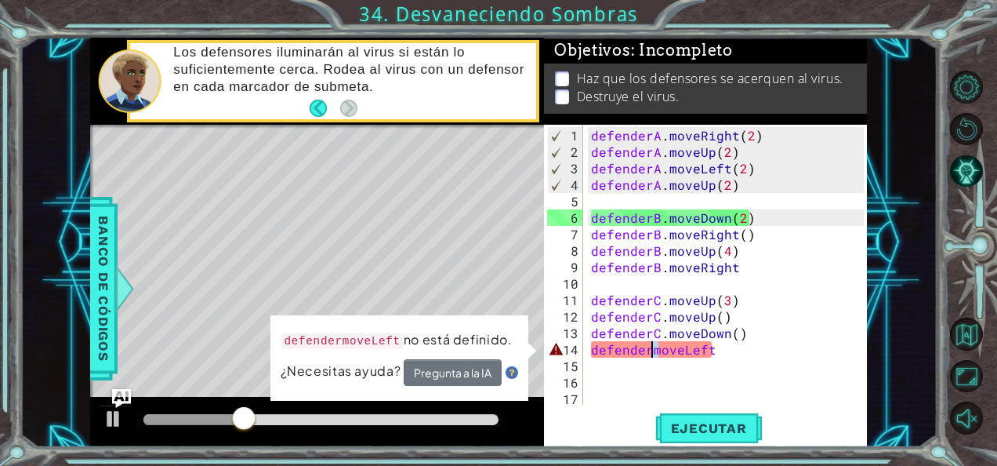
click at [651, 346] on div "defenderA . moveRight ( 2 ) defenderA . moveUp ( 2 ) defenderA . moveLeft ( 2 )…" at bounding box center [730, 283] width 284 height 313
click at [649, 346] on div "defenderA . moveRight ( 2 ) defenderA . moveUp ( 2 ) defenderA . moveLeft ( 2 )…" at bounding box center [726, 265] width 276 height 280
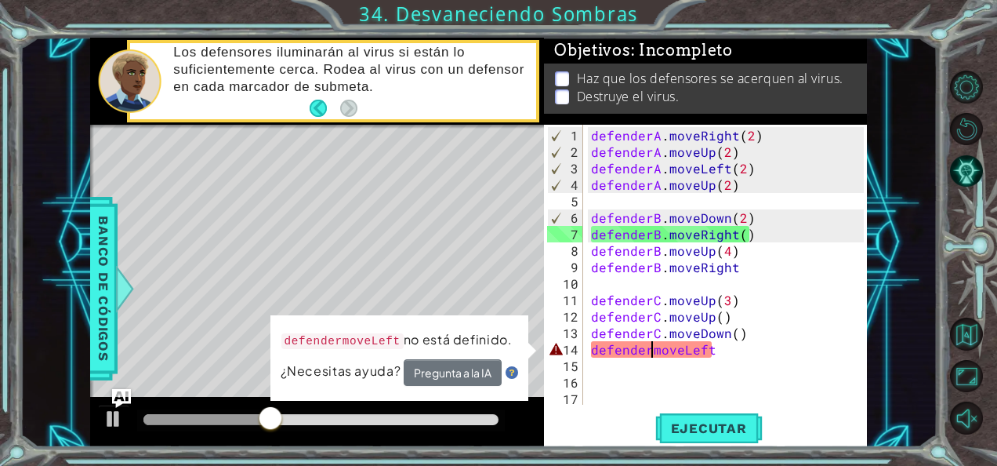
scroll to position [0, 4]
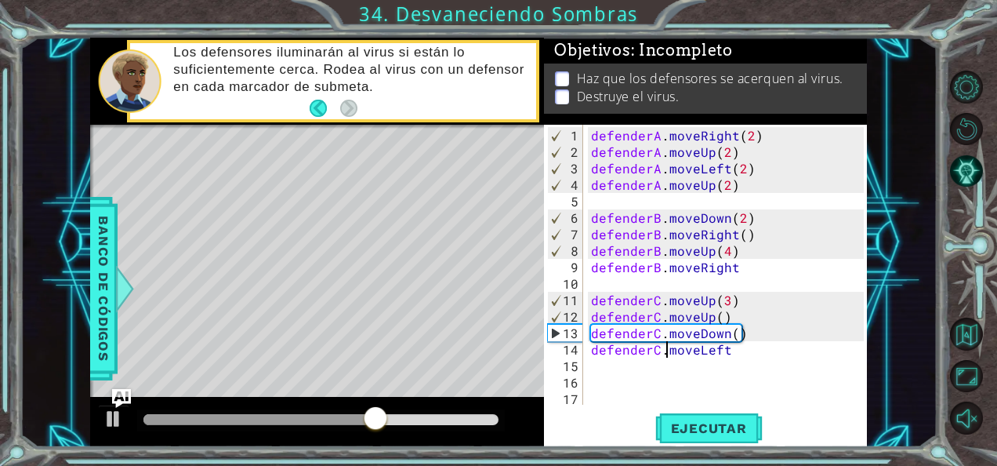
type textarea "defenderC.moveLeft"
click at [756, 357] on div "defenderA . moveRight ( 2 ) defenderA . moveUp ( 2 ) defenderA . moveLeft ( 2 )…" at bounding box center [730, 283] width 284 height 313
click at [733, 361] on div "defenderA . moveRight ( 2 ) defenderA . moveUp ( 2 ) defenderA . moveLeft ( 2 )…" at bounding box center [730, 283] width 284 height 313
click at [730, 343] on div "defenderA . moveRight ( 2 ) defenderA . moveUp ( 2 ) defenderA . moveLeft ( 2 )…" at bounding box center [730, 283] width 284 height 313
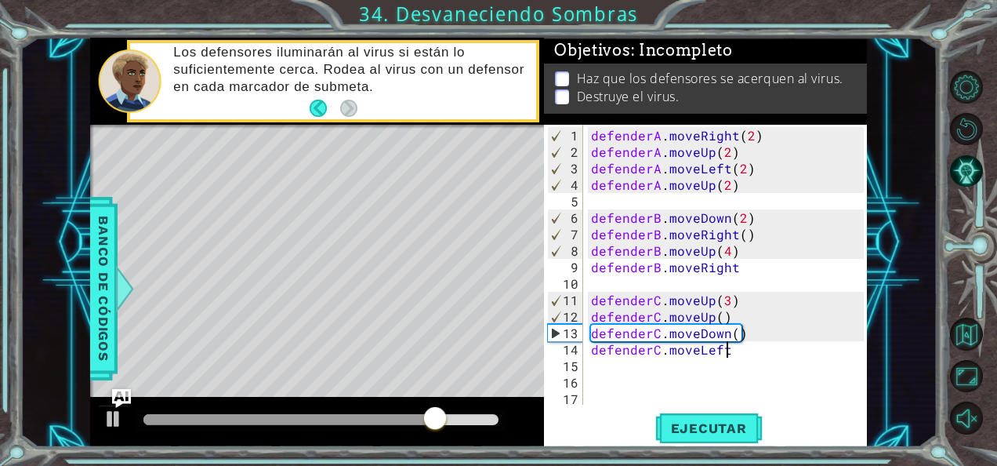
scroll to position [0, 8]
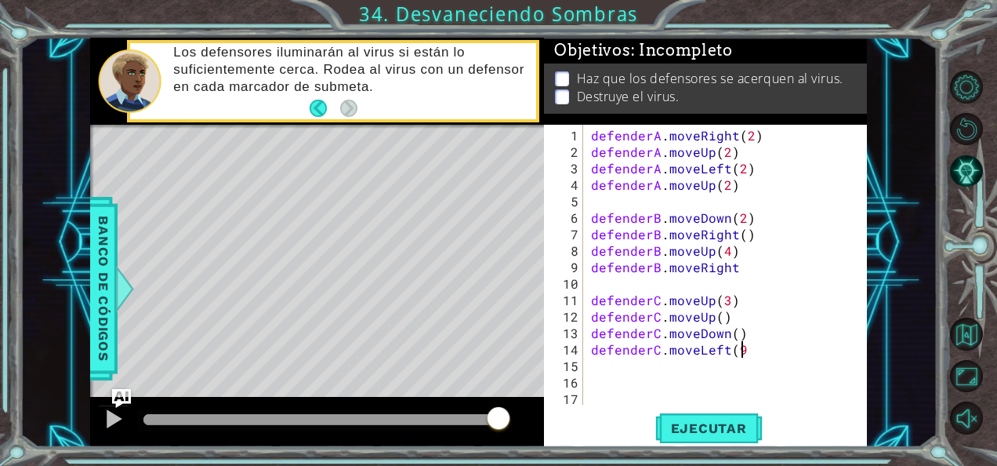
click at [767, 350] on div "defenderA . moveRight ( 2 ) defenderA . moveUp ( 2 ) defenderA . moveLeft ( 2 )…" at bounding box center [730, 283] width 284 height 313
click at [727, 432] on span "Ejecutar" at bounding box center [708, 428] width 107 height 16
type textarea "defenderC.moveLeft( )"
